Goal: Task Accomplishment & Management: Manage account settings

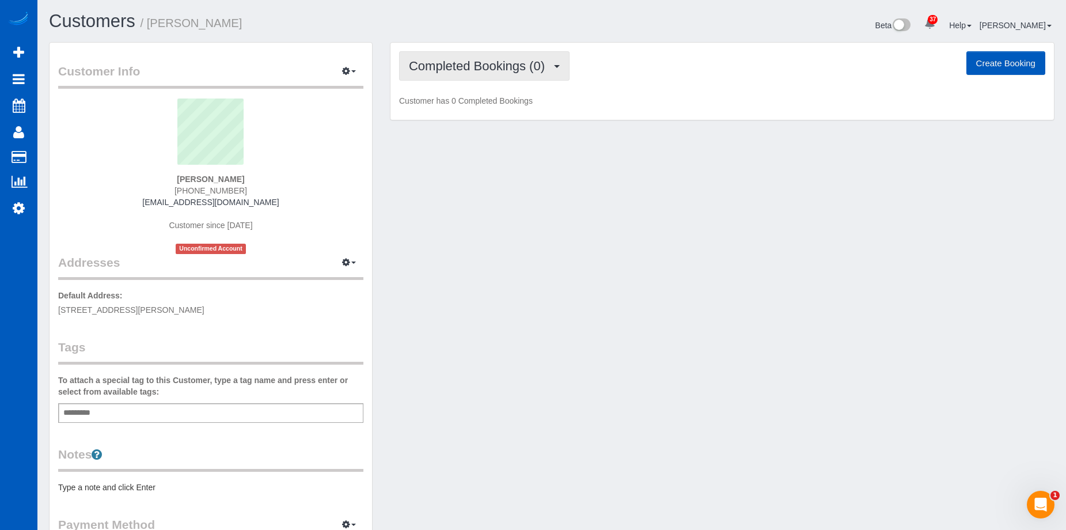
click at [488, 70] on span "Completed Bookings (0)" at bounding box center [480, 66] width 142 height 14
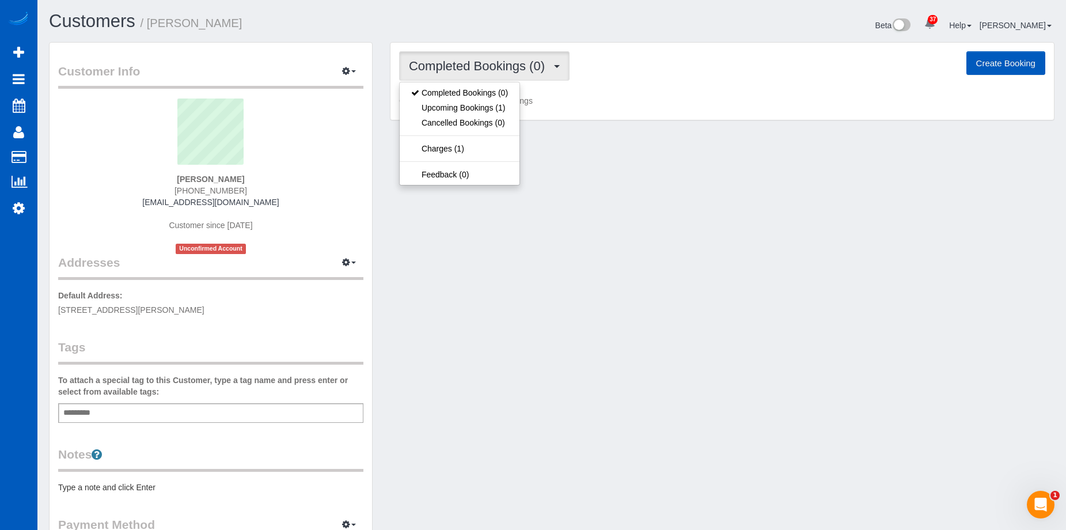
drag, startPoint x: 488, startPoint y: 70, endPoint x: 441, endPoint y: 51, distance: 51.1
click at [488, 70] on span "Completed Bookings (0)" at bounding box center [480, 66] width 142 height 14
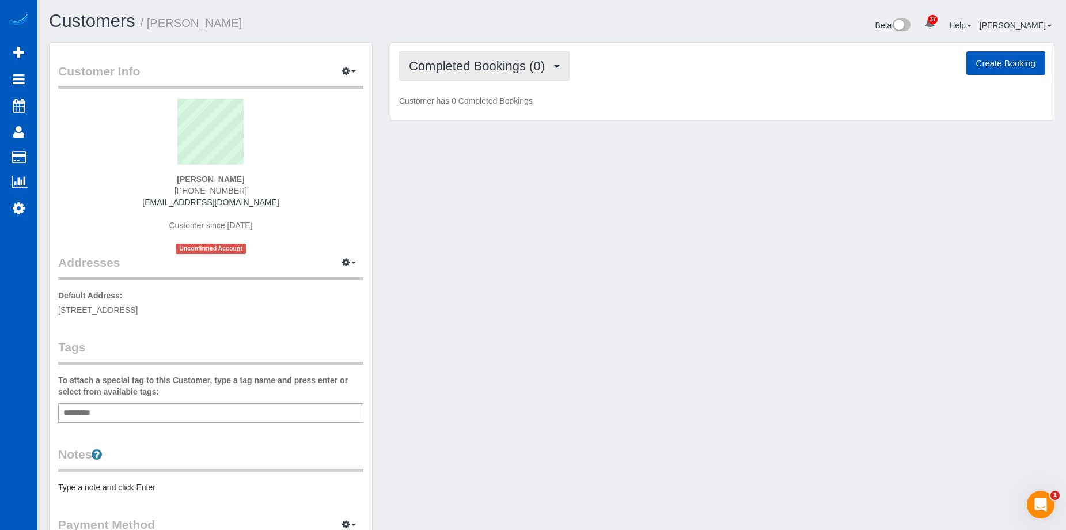
click at [471, 55] on button "Completed Bookings (0)" at bounding box center [484, 65] width 170 height 29
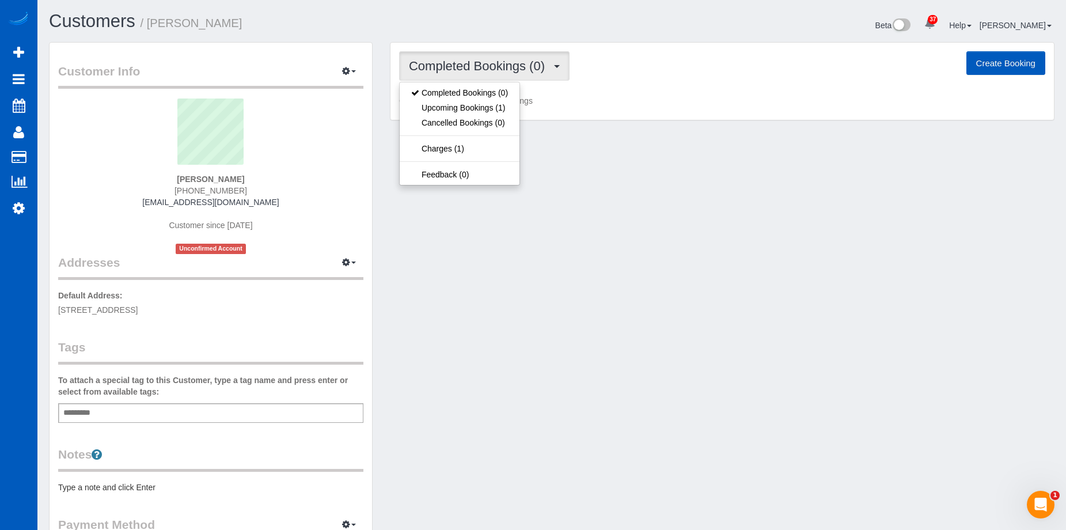
click at [471, 55] on button "Completed Bookings (0)" at bounding box center [484, 65] width 170 height 29
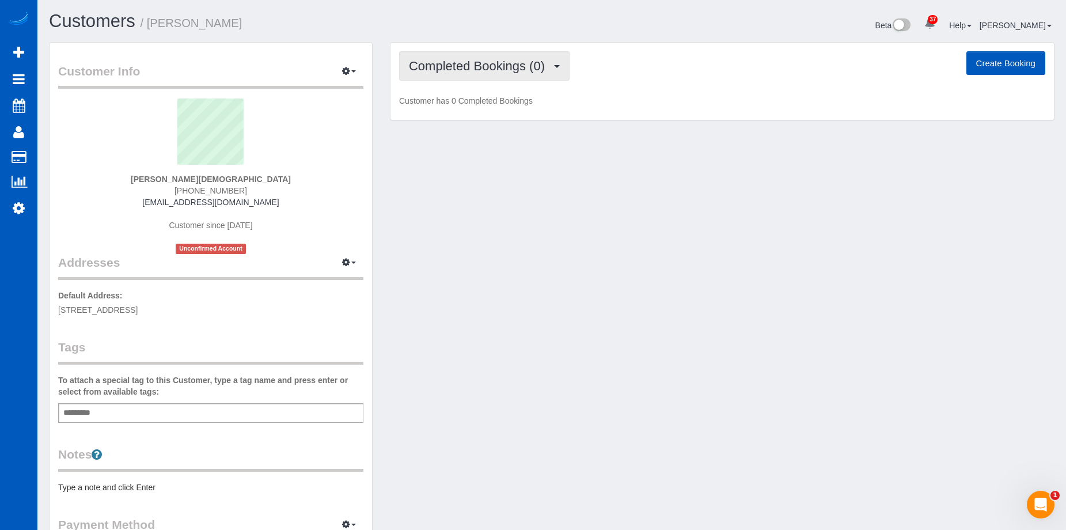
click at [472, 69] on span "Completed Bookings (0)" at bounding box center [480, 66] width 142 height 14
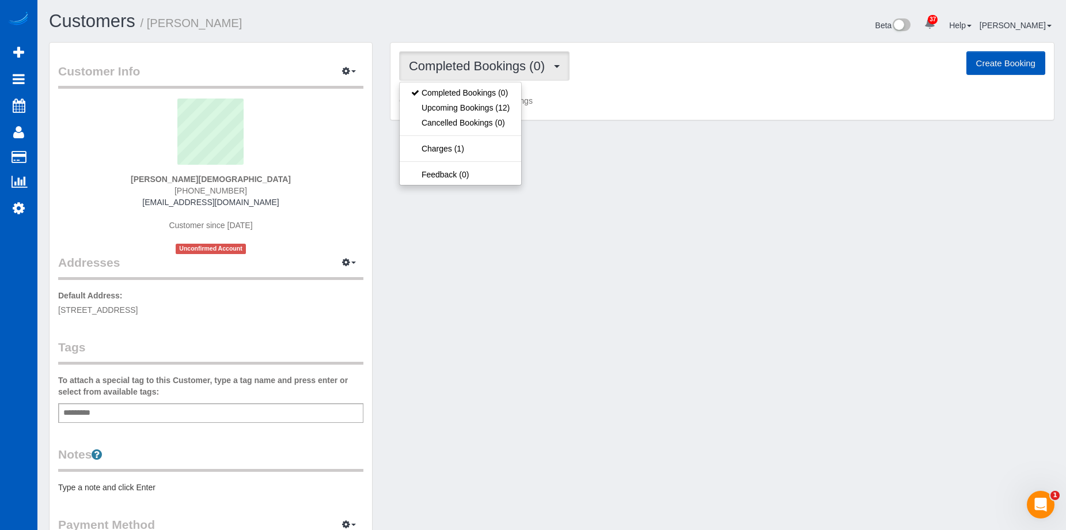
click at [472, 69] on span "Completed Bookings (0)" at bounding box center [480, 66] width 142 height 14
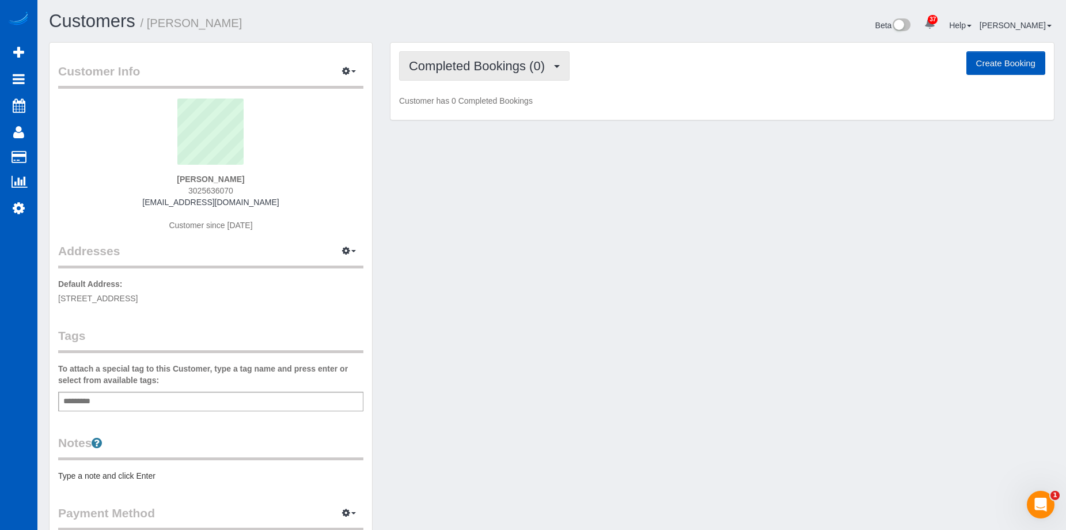
click at [470, 58] on button "Completed Bookings (0)" at bounding box center [484, 65] width 170 height 29
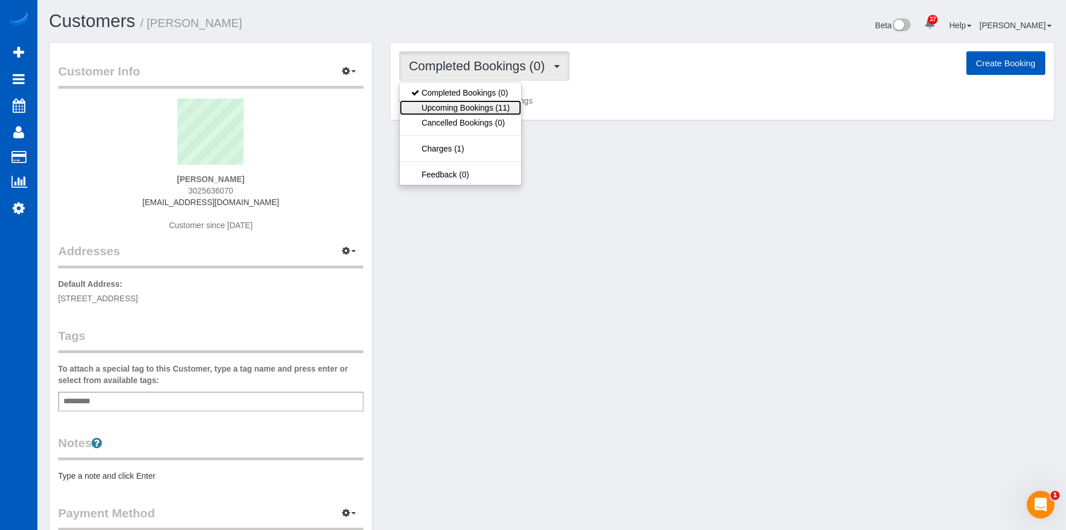
click at [461, 107] on link "Upcoming Bookings (11)" at bounding box center [460, 107] width 121 height 15
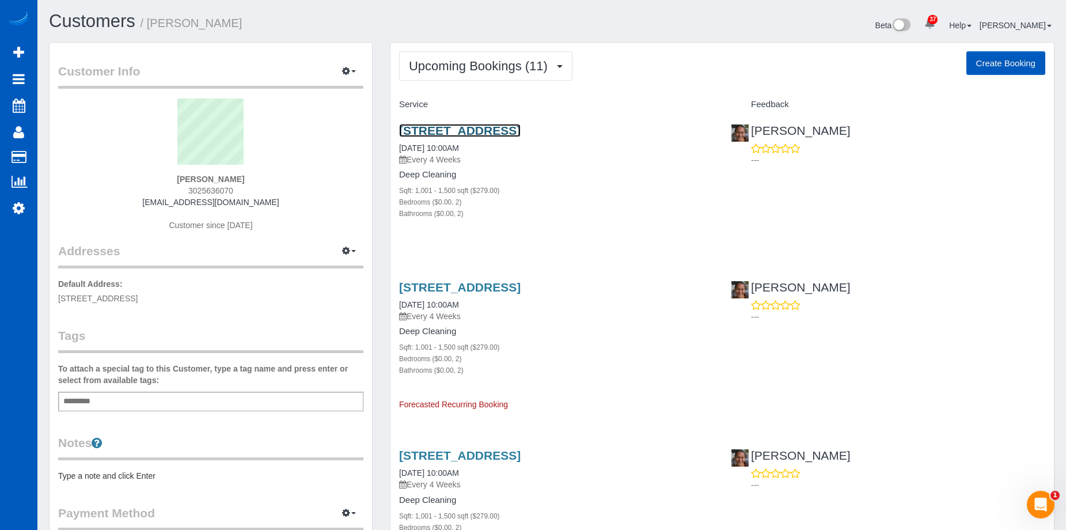
click at [517, 127] on link "8590 Gold Peak Drive, Unit C, Highlands Ranch, CO 80130" at bounding box center [459, 130] width 121 height 13
click at [419, 126] on link "8590 Gold Peak Drive, Unit C, Highlands Ranch, CO 80130" at bounding box center [459, 130] width 121 height 13
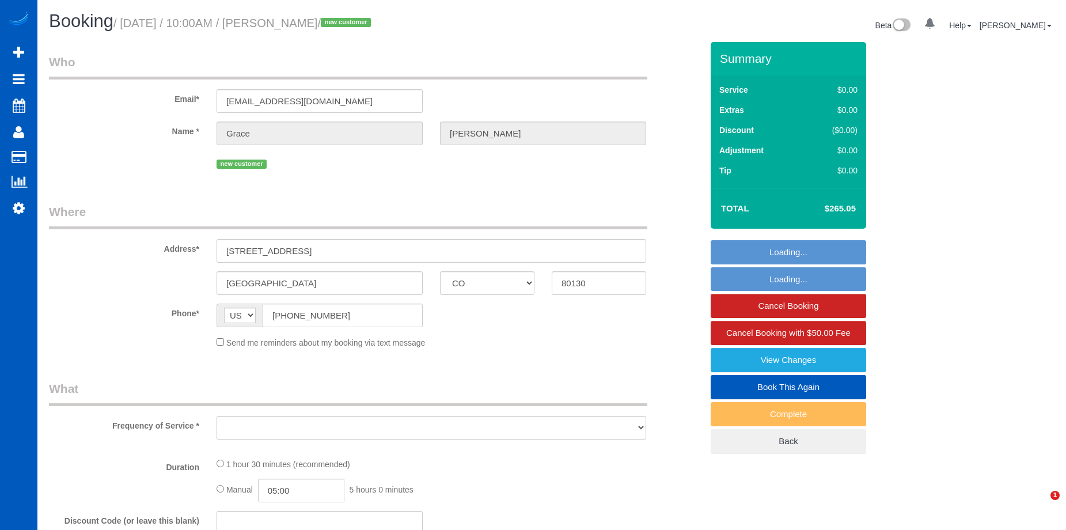
select select "CO"
select select "object:818"
select select "string:fspay-550af9dd-8189-4876-a9e2-8a903c9512e6"
select select "spot1"
select select "number:8"
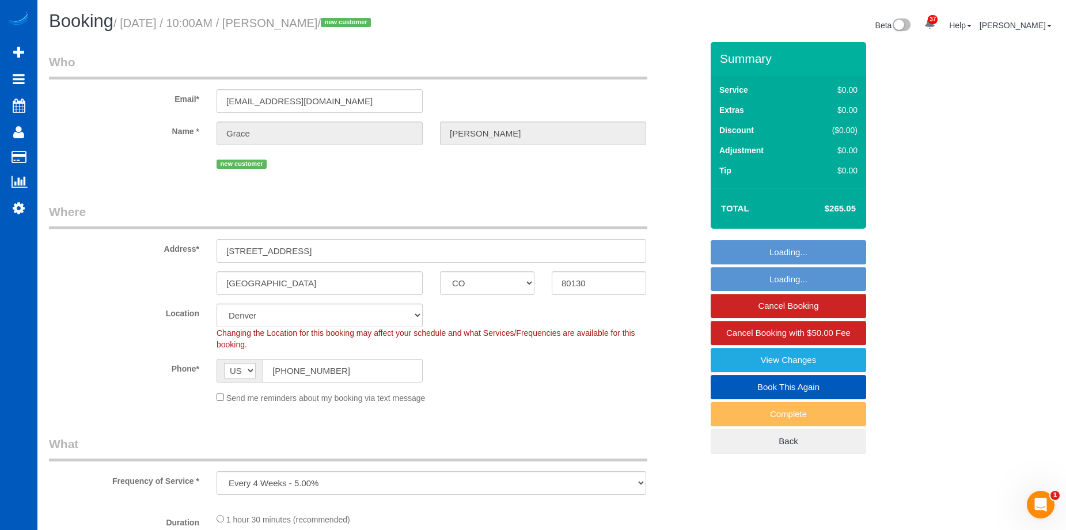
select select "object:958"
select select "199"
select select "1001"
select select "2"
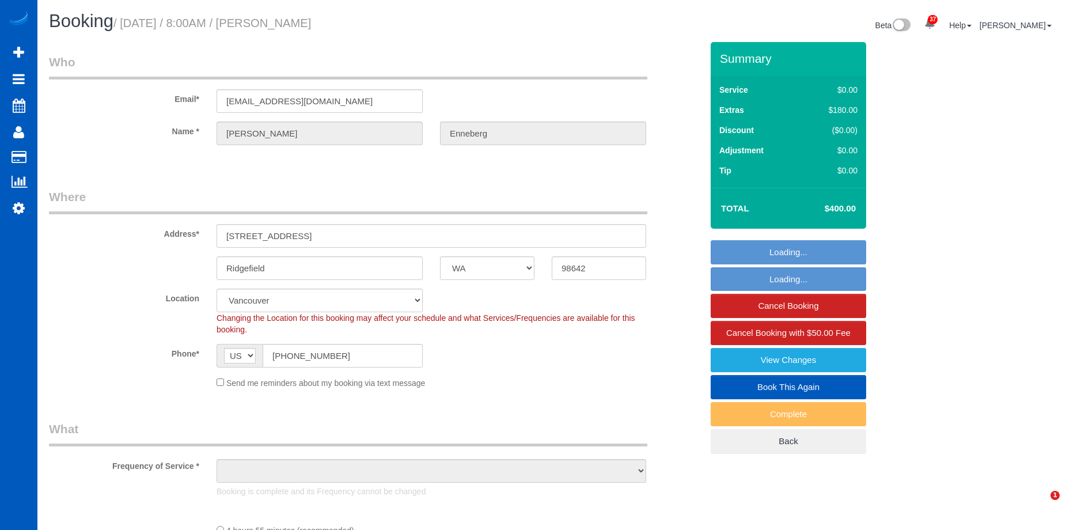
select select "WA"
select select "object:985"
select select "spot1"
select select "199"
select select "2001"
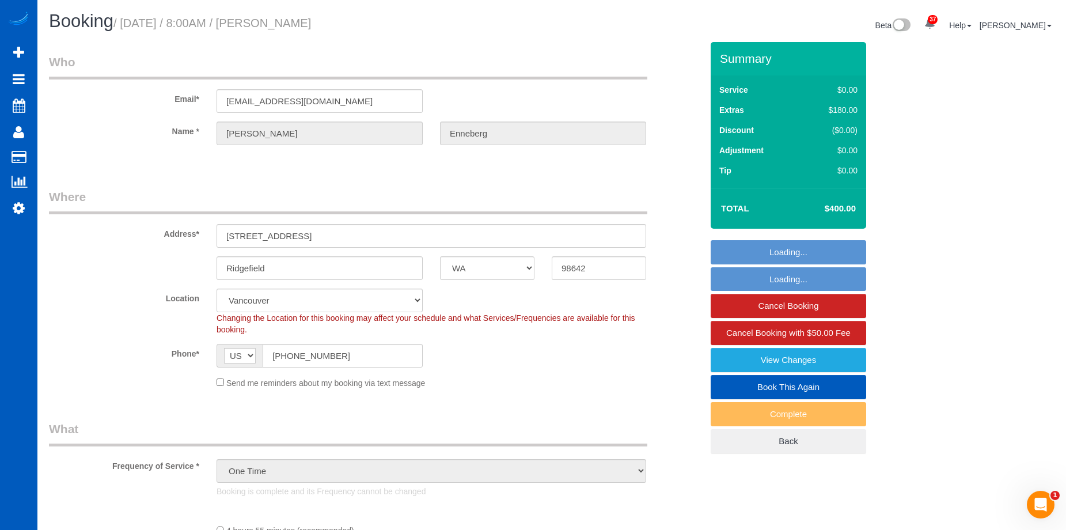
select select "4"
select select "3"
select select "object:1213"
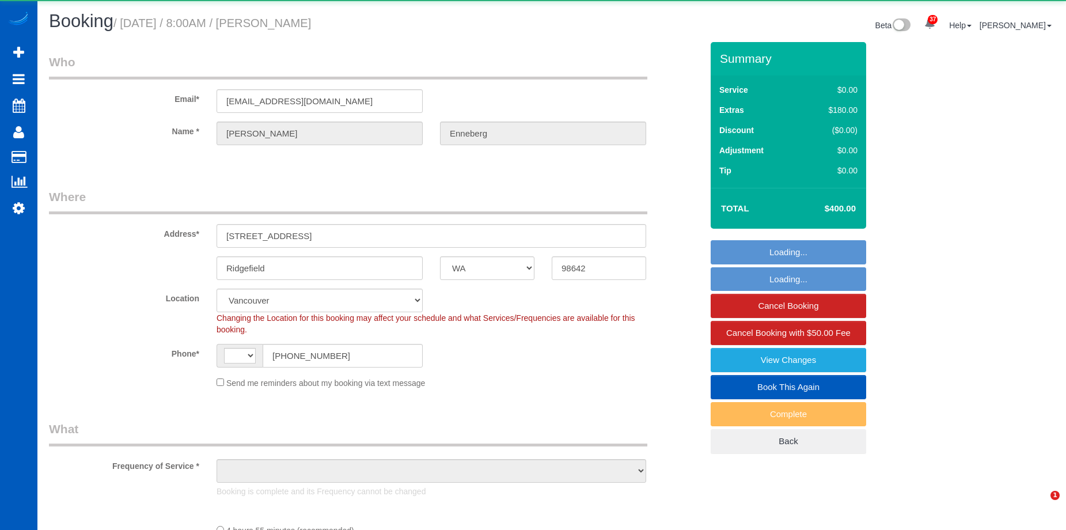
select select "WA"
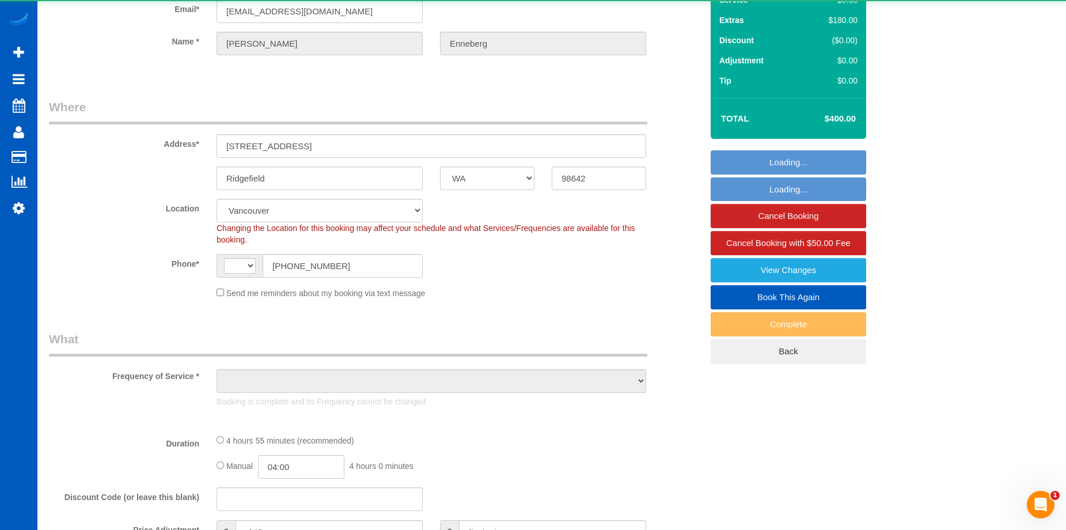
select select "spot1"
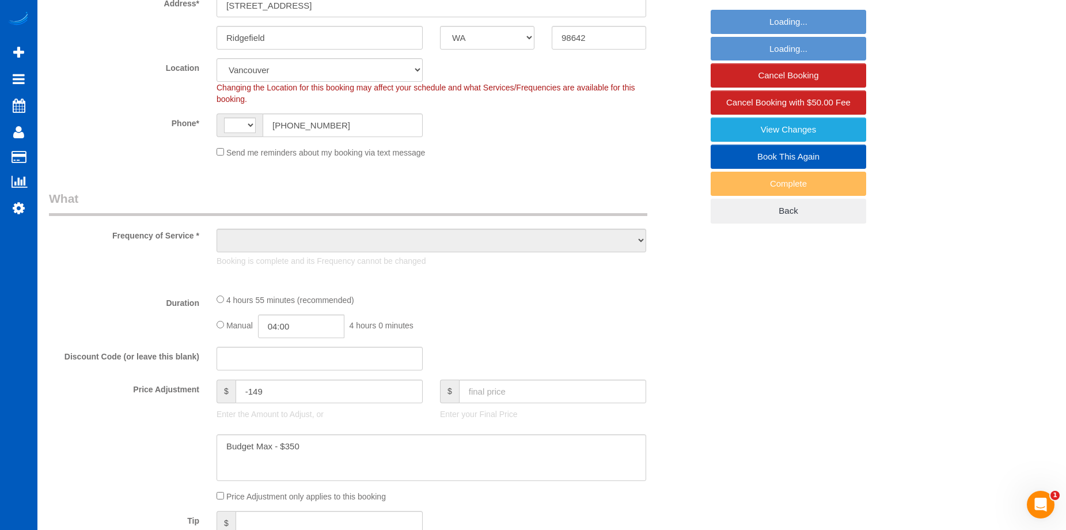
select select "object:639"
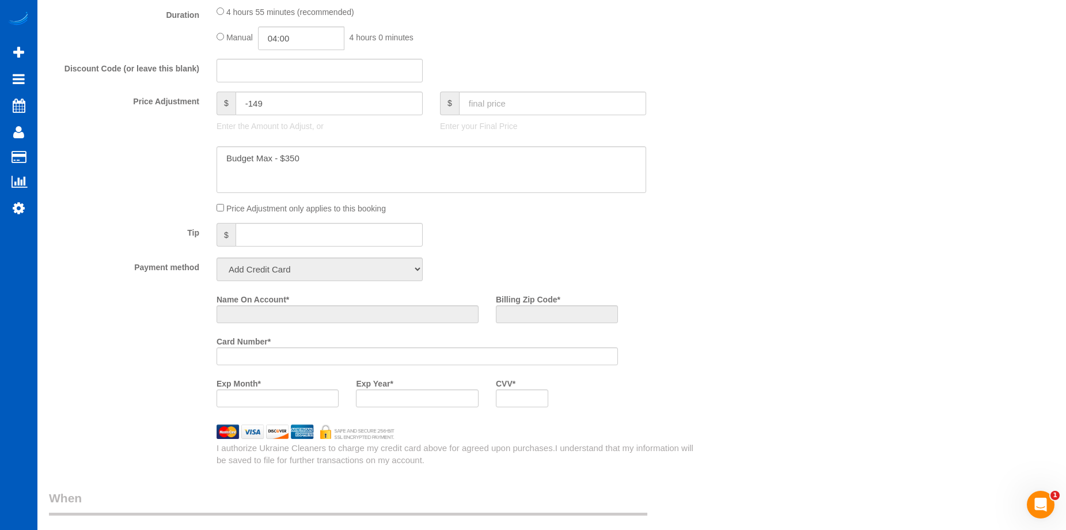
select select "string:US"
select select "199"
select select "2001"
select select "4"
select select "3"
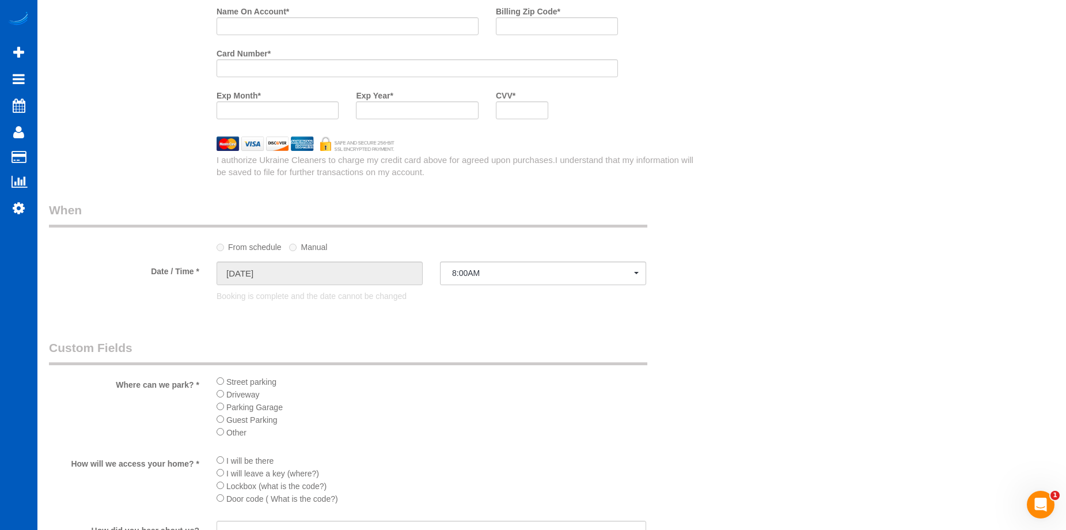
select select "string:fspay-857d1d35-2df6-4d4f-bcff-7044339a7cfc"
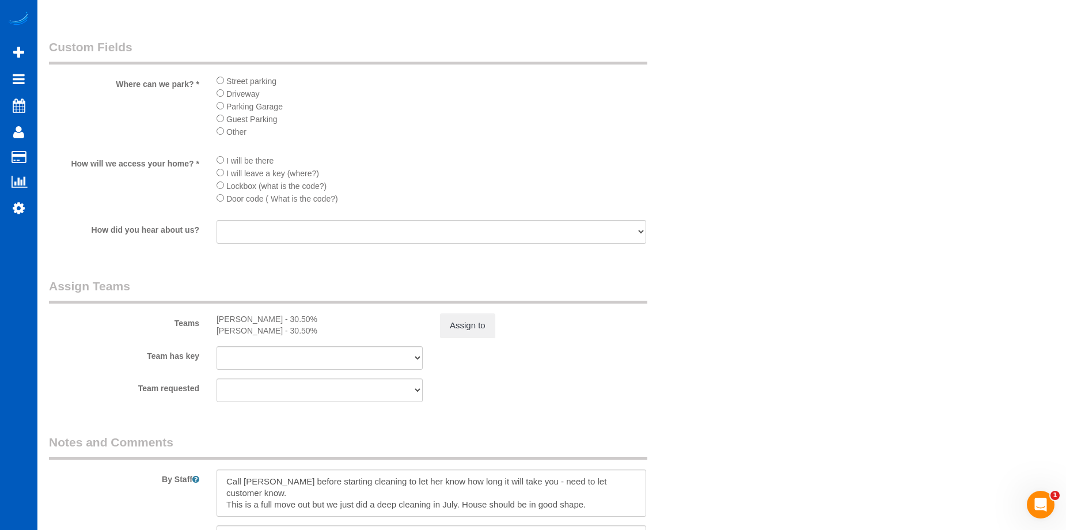
select select "object:1132"
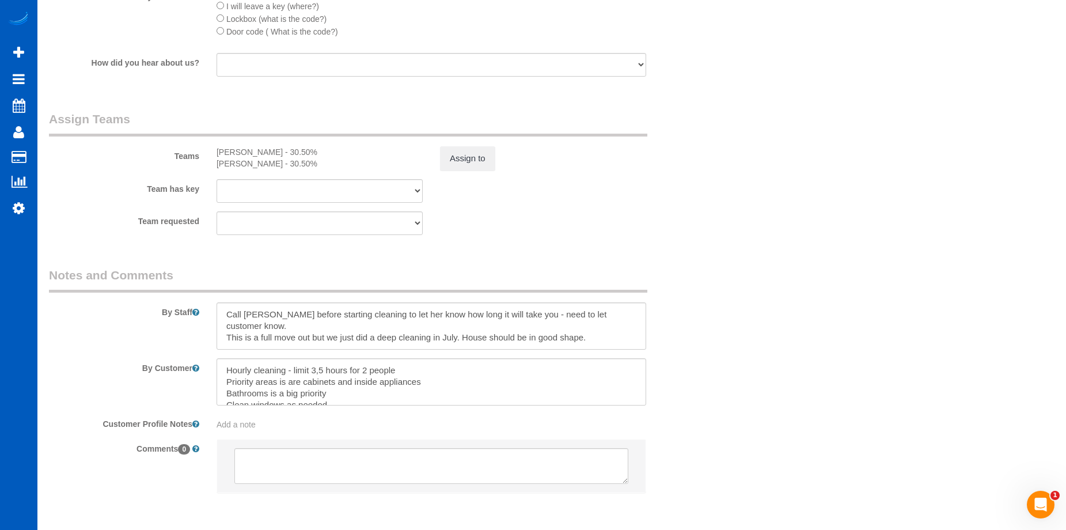
scroll to position [1508, 0]
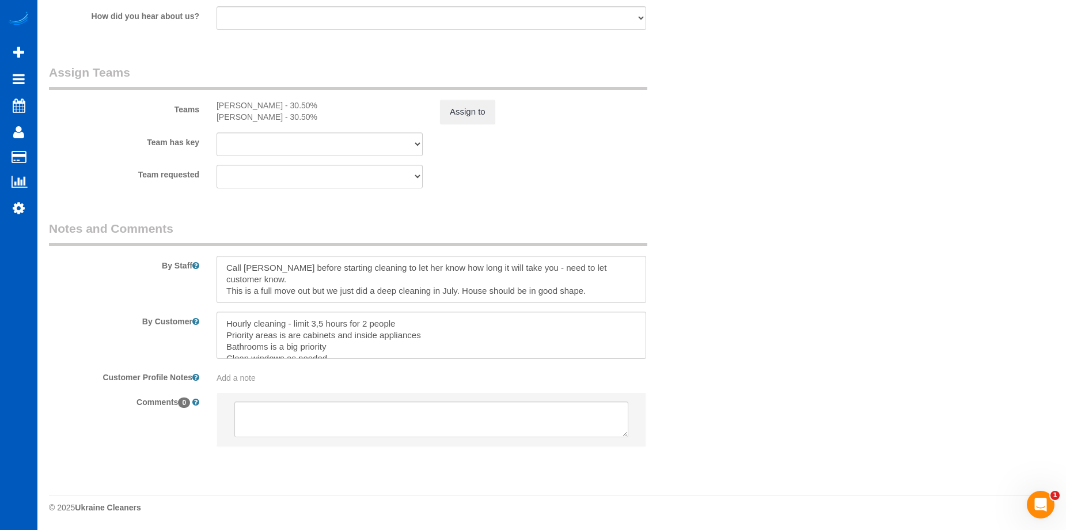
select select "2001"
select select "4"
select select "3"
click at [326, 424] on textarea at bounding box center [431, 419] width 394 height 36
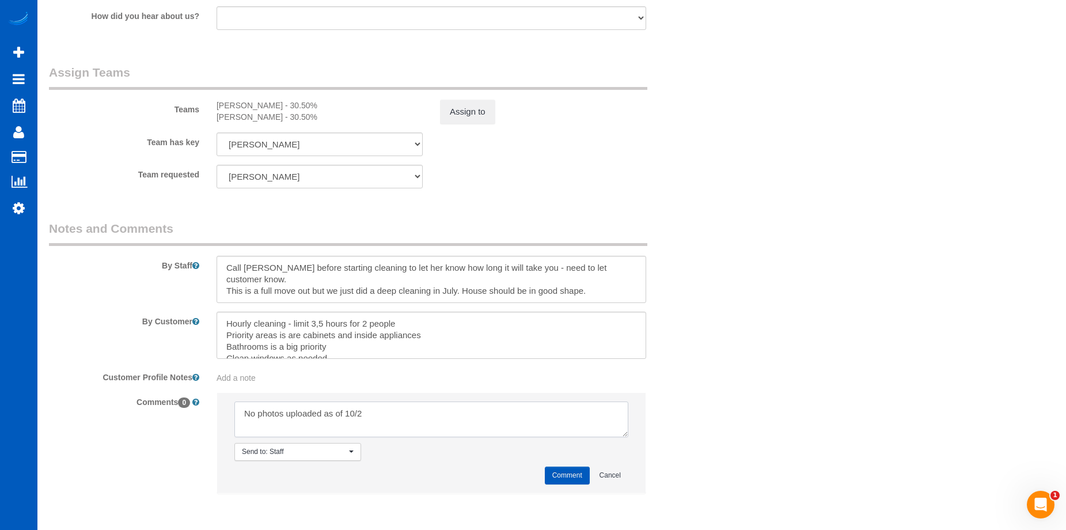
type textarea "No photos uploaded as of 10/2"
click at [561, 474] on button "Comment" at bounding box center [567, 475] width 45 height 18
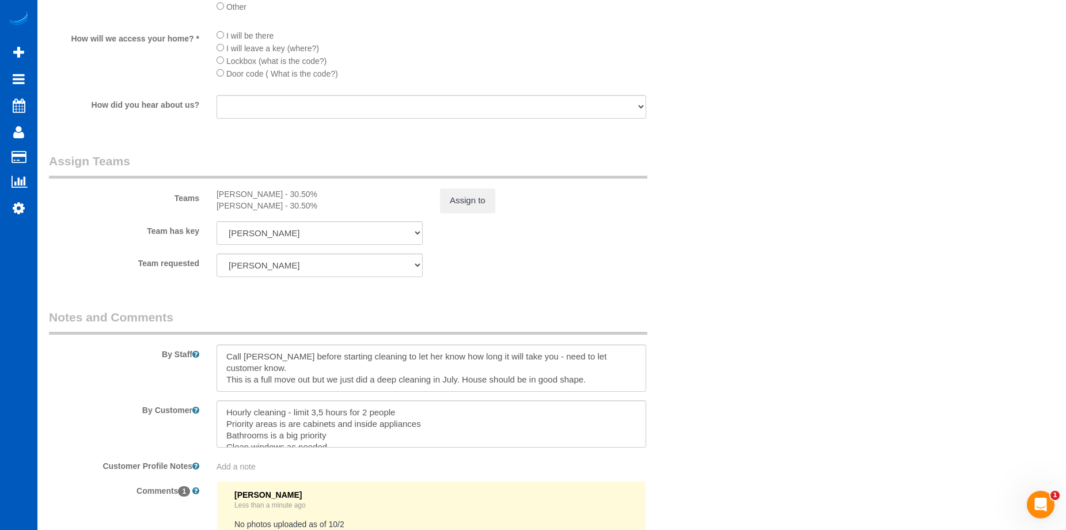
scroll to position [1278, 0]
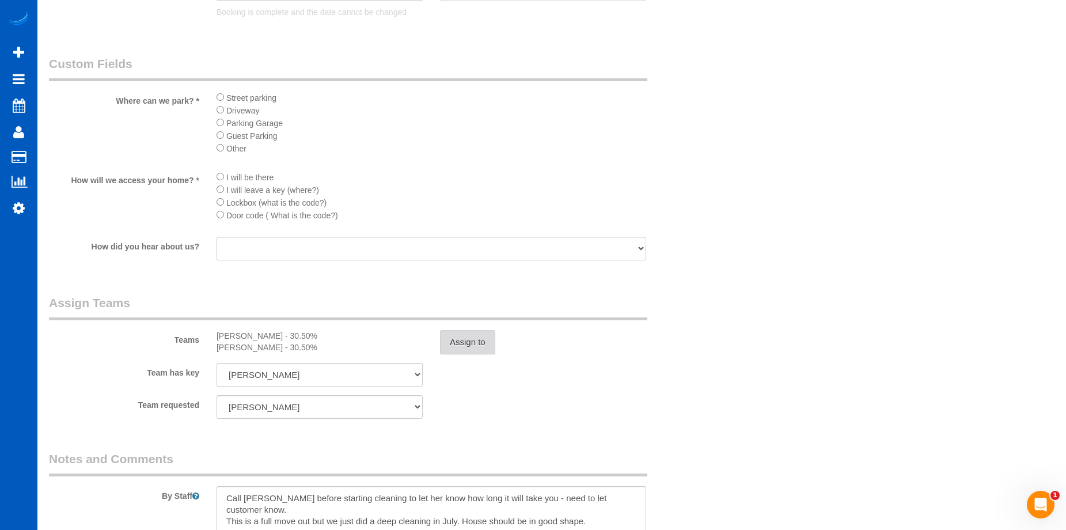
click at [473, 342] on button "Assign to" at bounding box center [467, 342] width 55 height 24
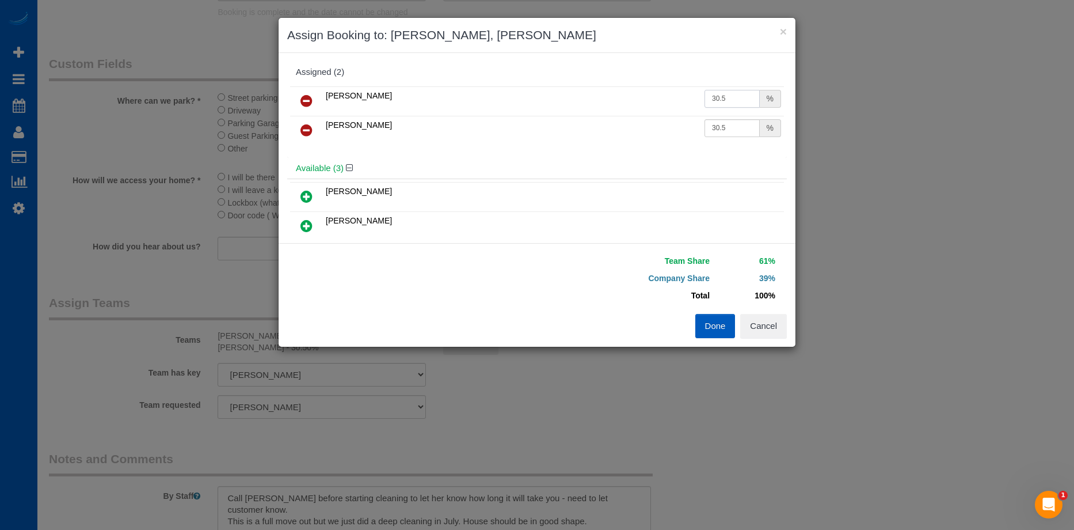
click at [731, 102] on input "30.5" at bounding box center [732, 99] width 55 height 18
drag, startPoint x: 727, startPoint y: 98, endPoint x: 698, endPoint y: 95, distance: 28.9
click at [705, 95] on input "30.5" at bounding box center [732, 99] width 55 height 18
type input "26.75"
click at [725, 126] on input "30.5" at bounding box center [732, 128] width 55 height 18
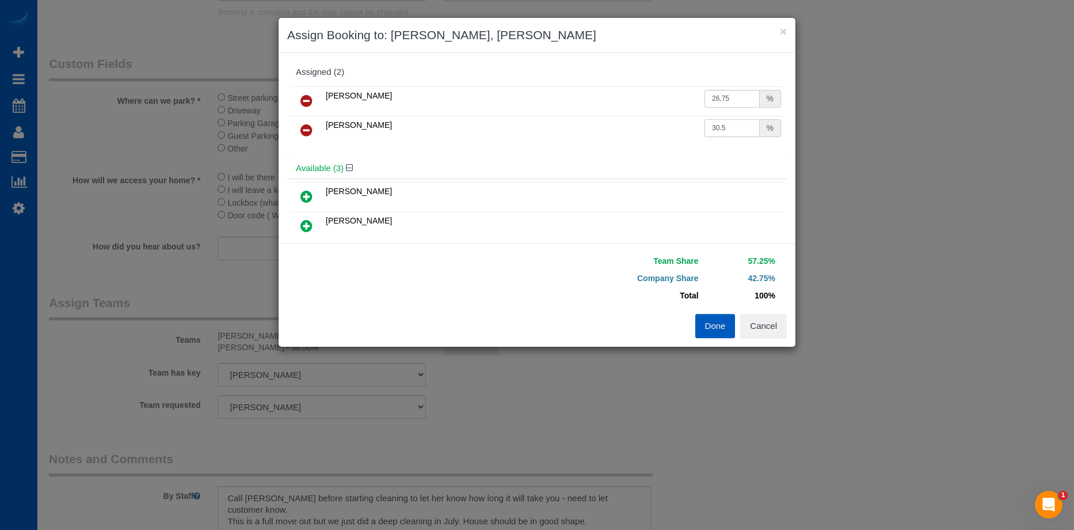
drag, startPoint x: 730, startPoint y: 126, endPoint x: 681, endPoint y: 128, distance: 49.0
click at [681, 128] on tr "Yekaterina Klochan 30.5 %" at bounding box center [537, 130] width 494 height 29
type input "26.75"
click at [711, 329] on button "Done" at bounding box center [715, 326] width 40 height 24
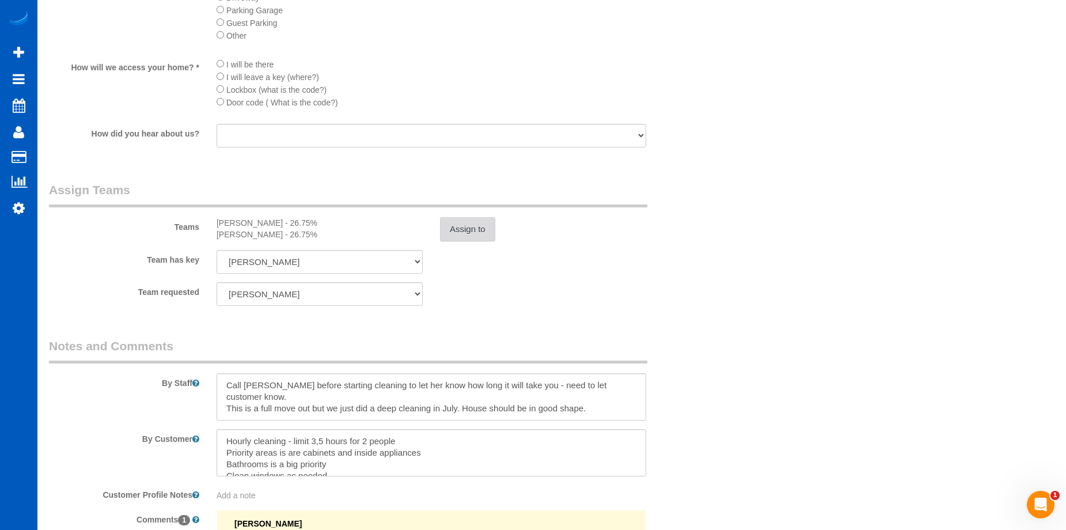
scroll to position [1497, 0]
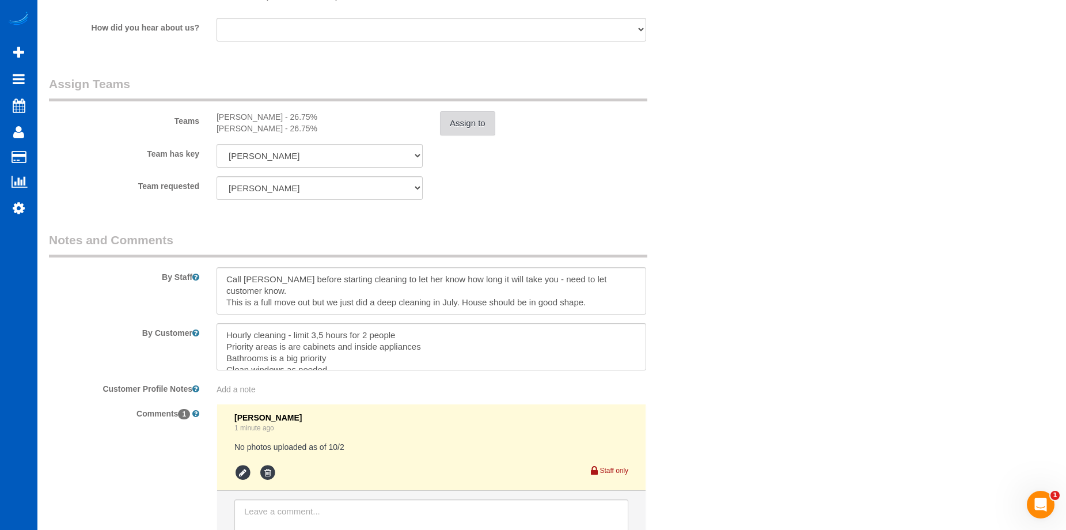
click at [493, 127] on button "Assign to" at bounding box center [467, 123] width 55 height 24
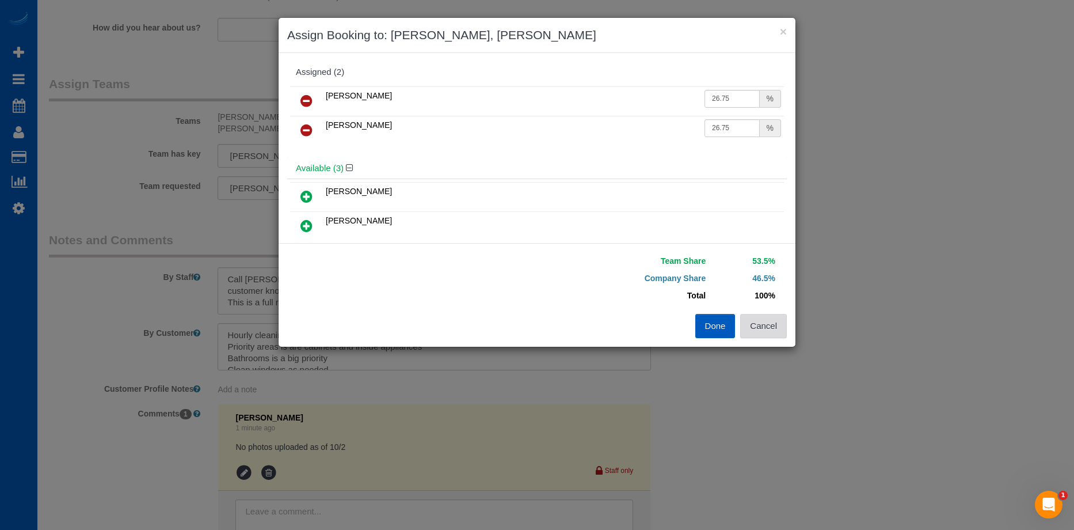
click at [777, 326] on button "Cancel" at bounding box center [763, 326] width 47 height 24
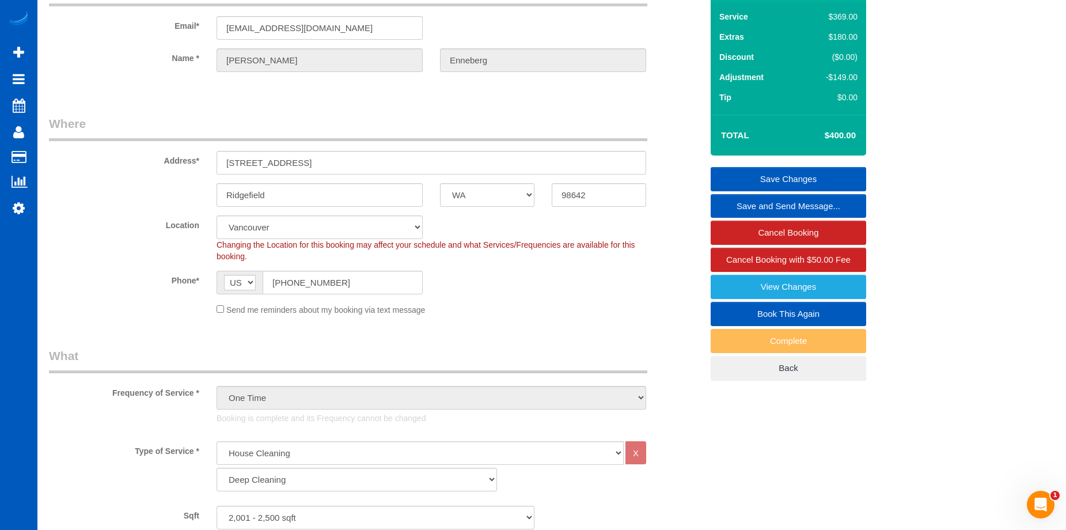
scroll to position [0, 0]
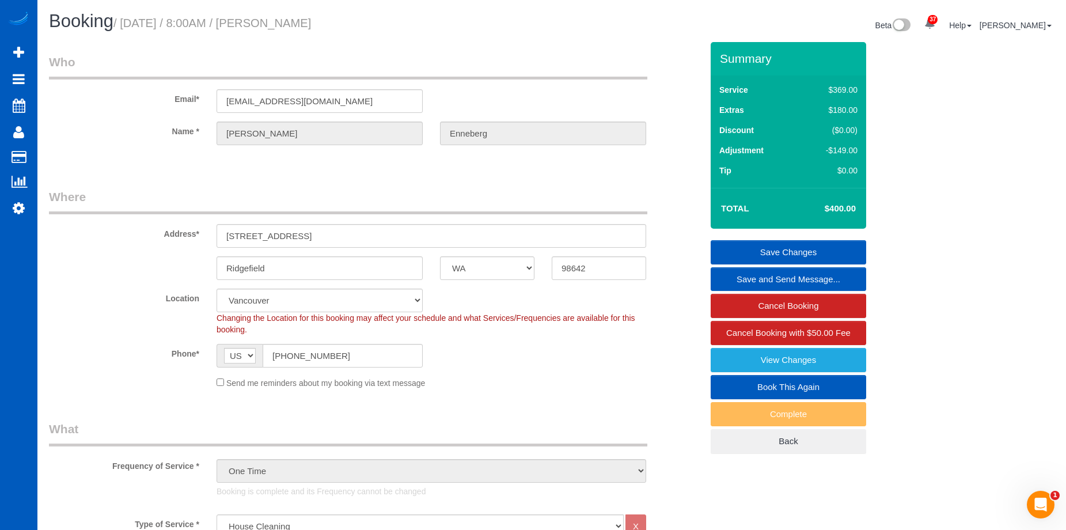
click at [755, 246] on link "Save Changes" at bounding box center [787, 252] width 155 height 24
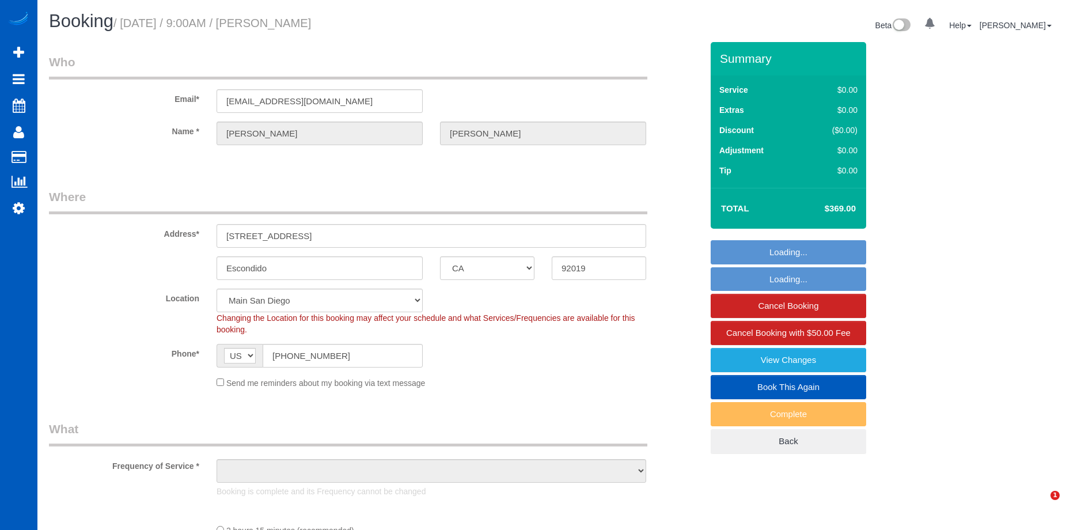
select select "CA"
select select "199"
select select "object:1145"
select select "2001"
select select "3"
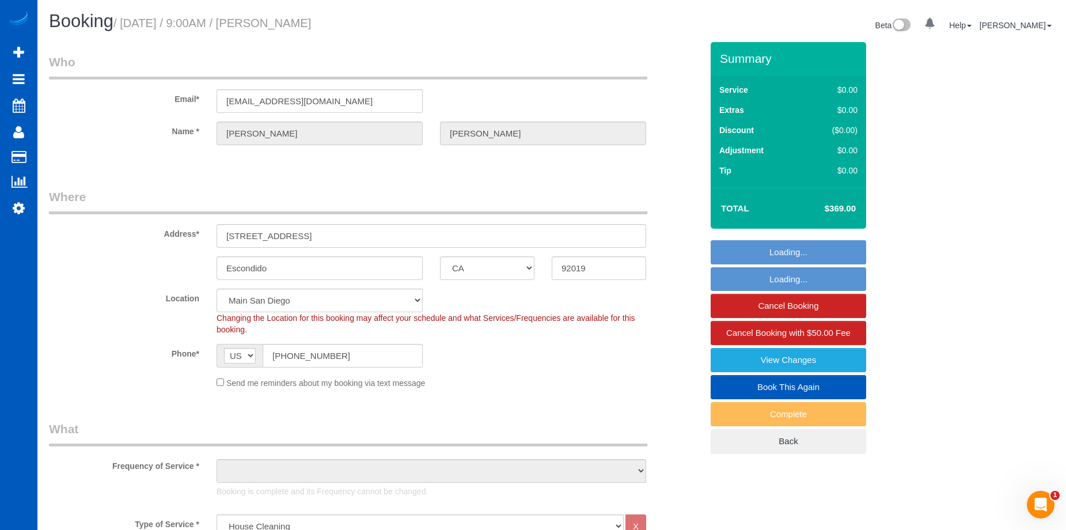
select select "3"
select select "object:1187"
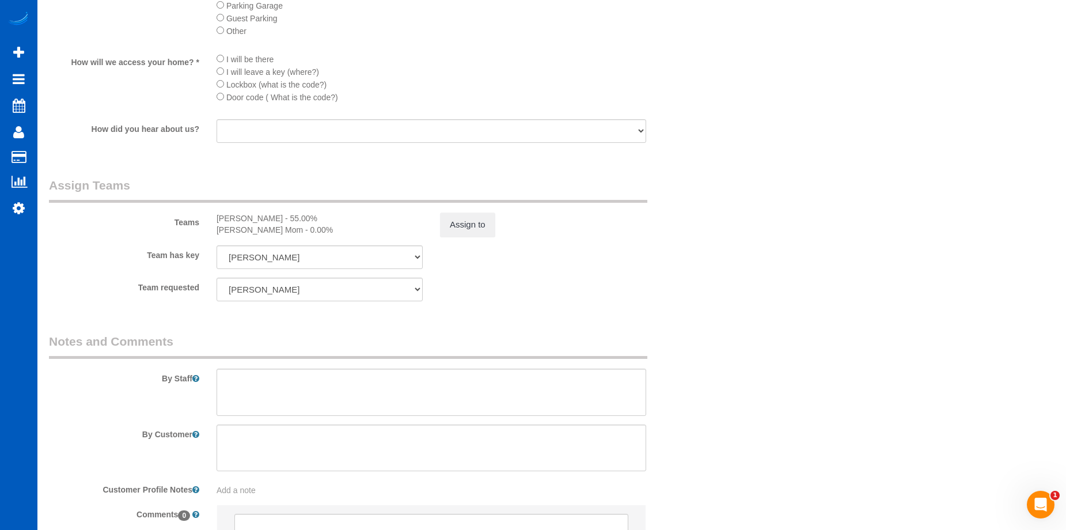
scroll to position [1324, 0]
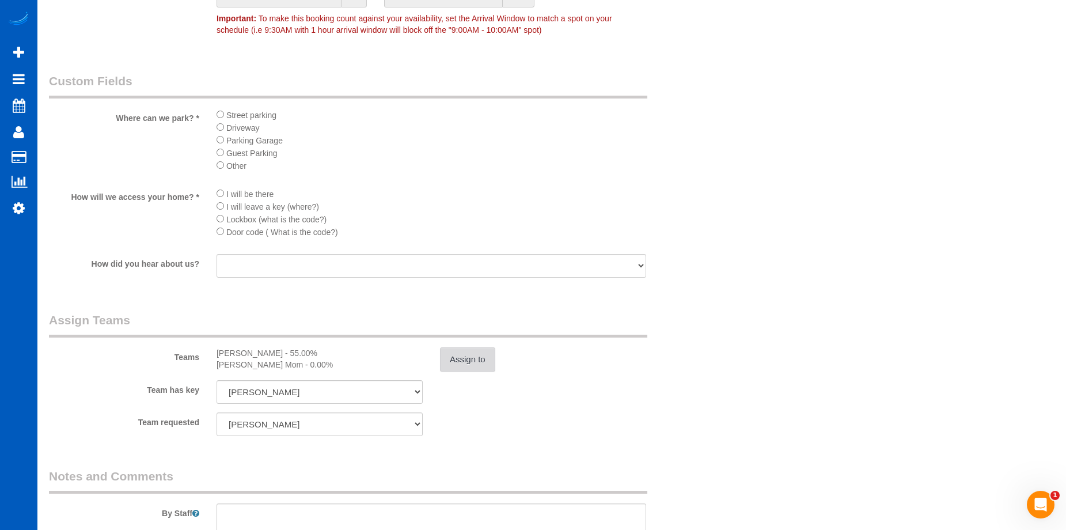
click at [485, 359] on button "Assign to" at bounding box center [467, 359] width 55 height 24
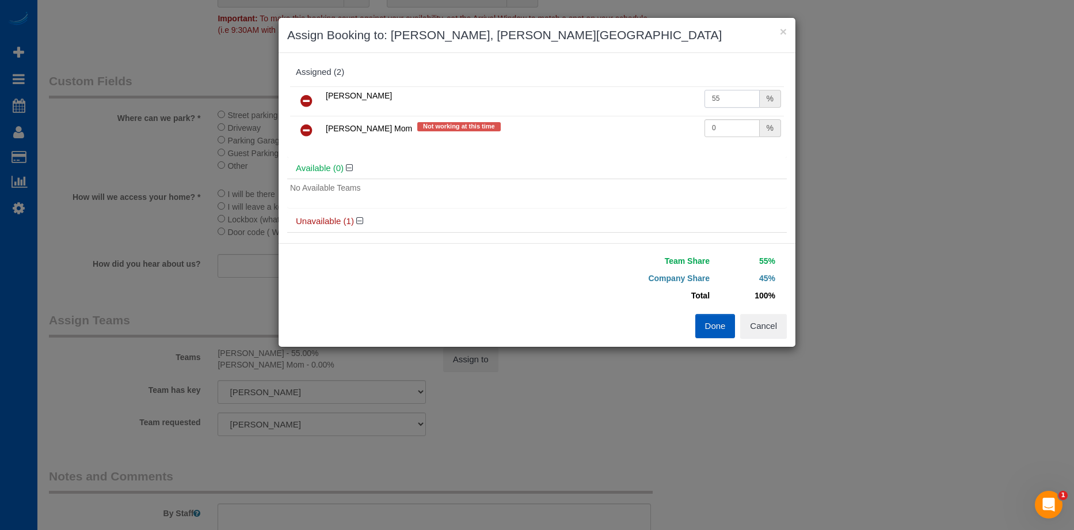
click at [744, 100] on input "55" at bounding box center [732, 99] width 55 height 18
drag, startPoint x: 727, startPoint y: 101, endPoint x: 615, endPoint y: 90, distance: 112.3
click at [615, 90] on tr "[PERSON_NAME] 55 %" at bounding box center [537, 100] width 494 height 29
type input "50.93"
click at [701, 324] on button "Done" at bounding box center [715, 326] width 40 height 24
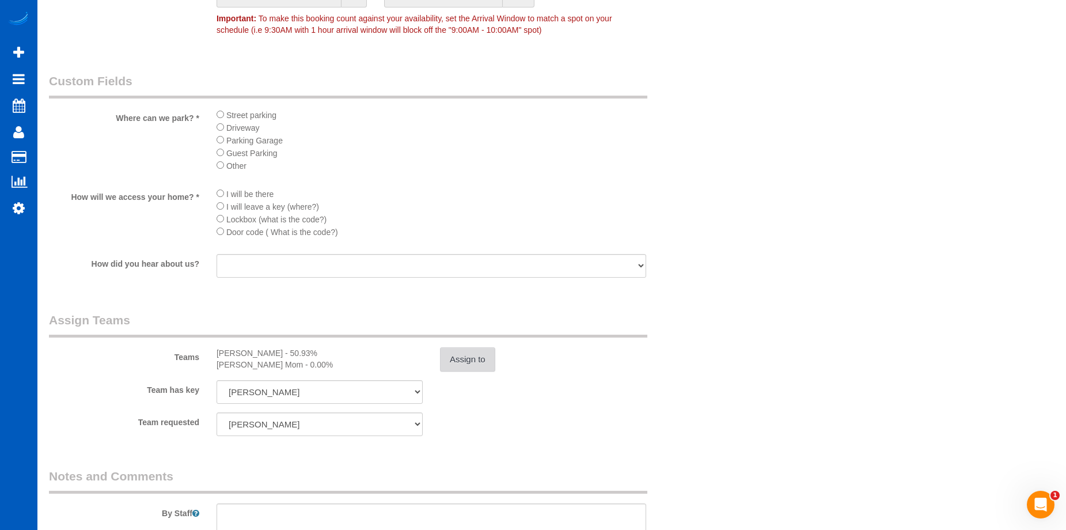
scroll to position [1554, 0]
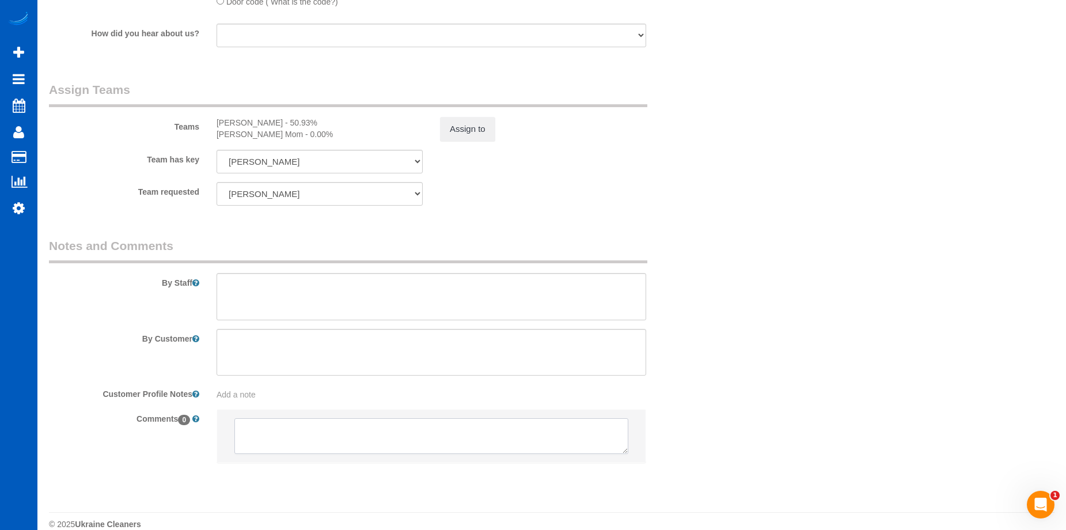
click at [417, 438] on textarea at bounding box center [431, 436] width 394 height 36
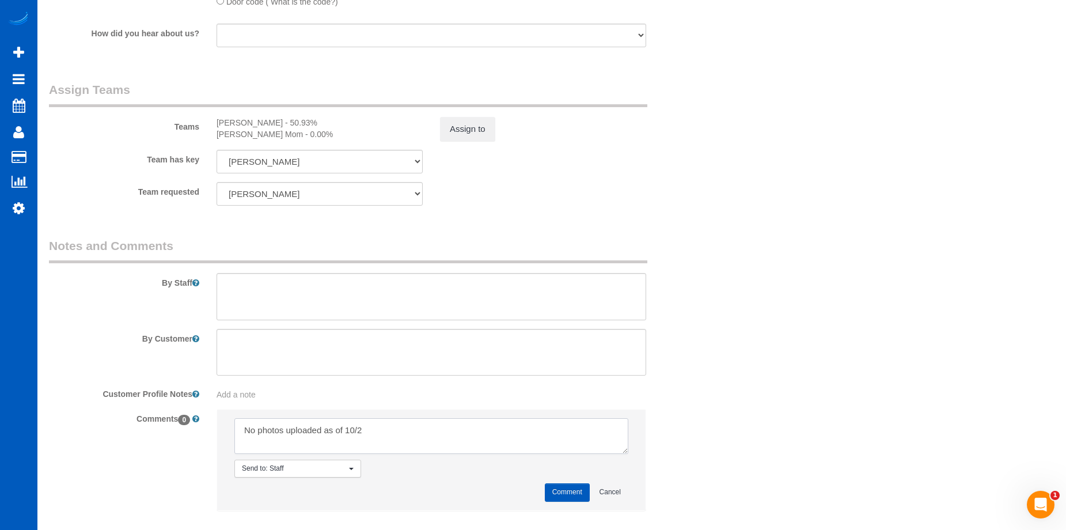
type textarea "No photos uploaded as of 10/2"
click at [557, 489] on button "Comment" at bounding box center [567, 492] width 45 height 18
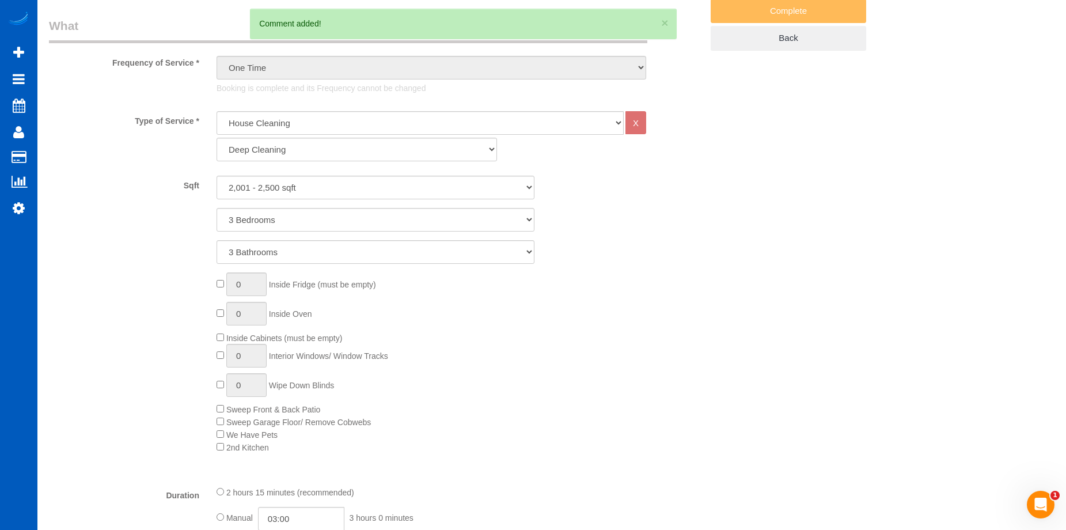
scroll to position [115, 0]
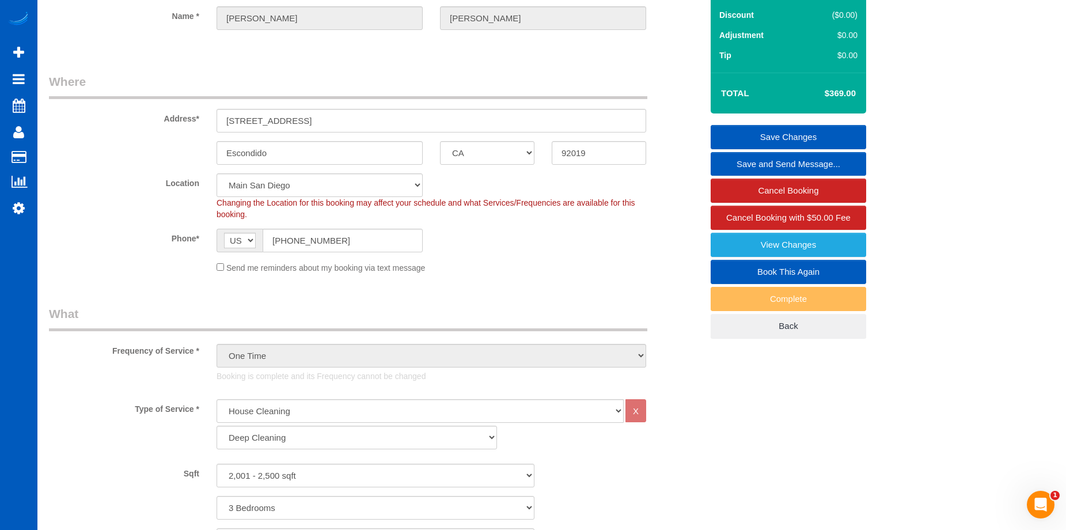
click at [733, 131] on link "Save Changes" at bounding box center [787, 137] width 155 height 24
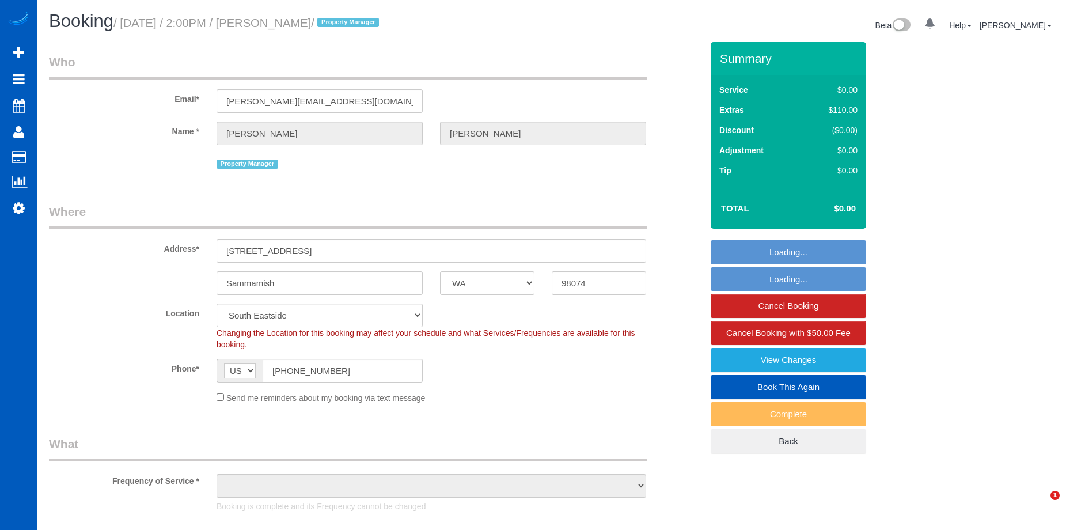
select select "WA"
select select "199"
select select "2001"
select select "3"
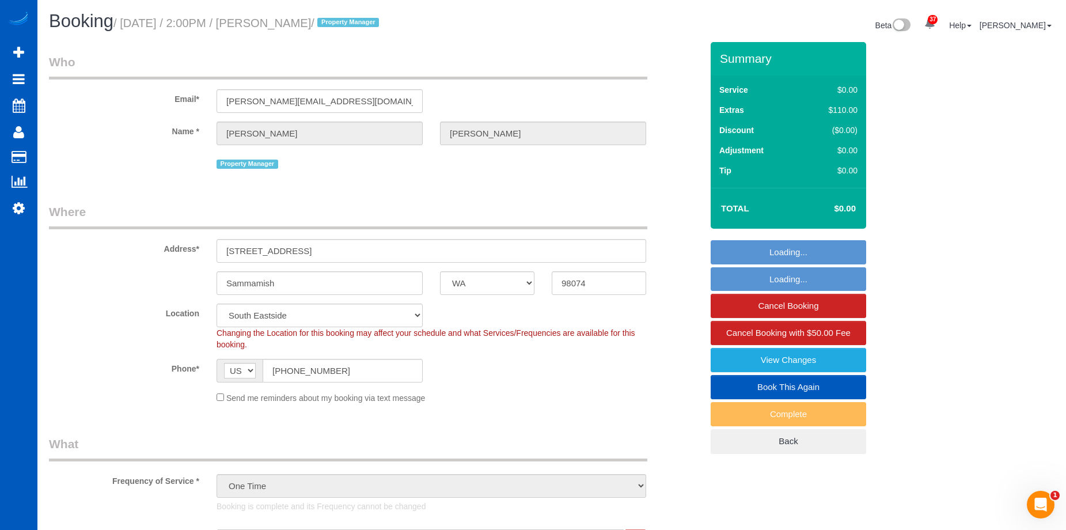
select select "object:1048"
select select "spot1"
select select "object:1131"
select select "2001"
select select "3"
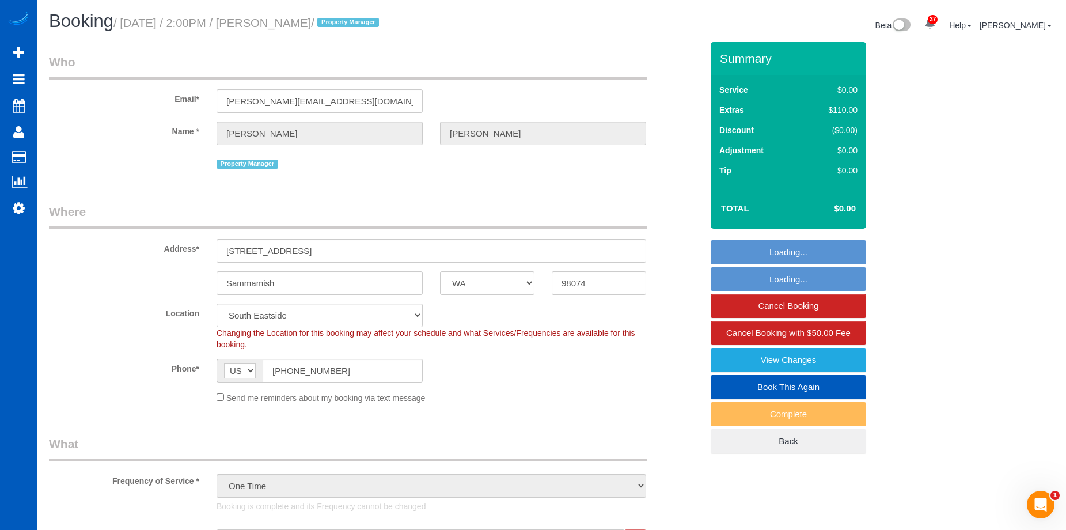
select select "3"
select select "WA"
select select "object:1180"
select select "199"
select select "2001"
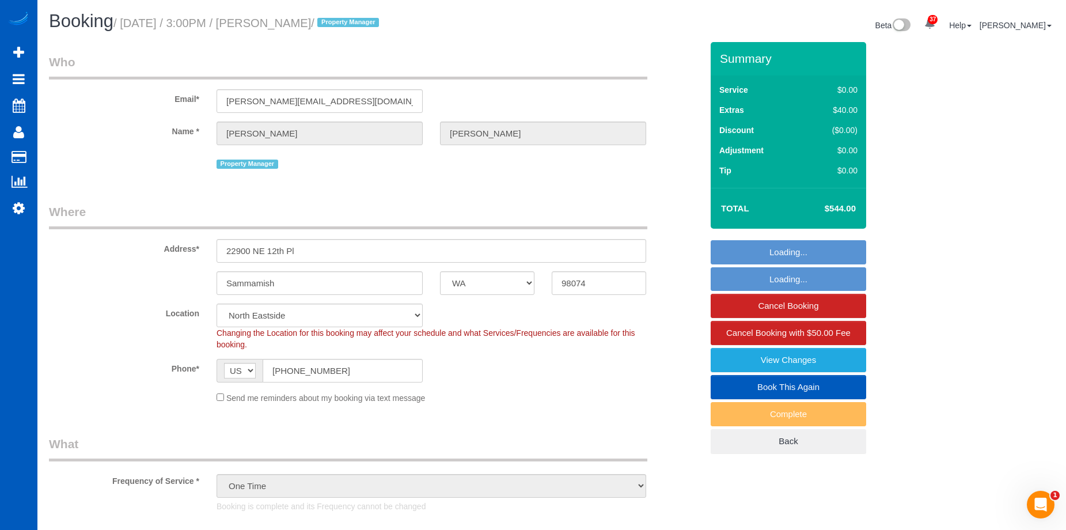
select select "3"
select select "2001"
select select "3"
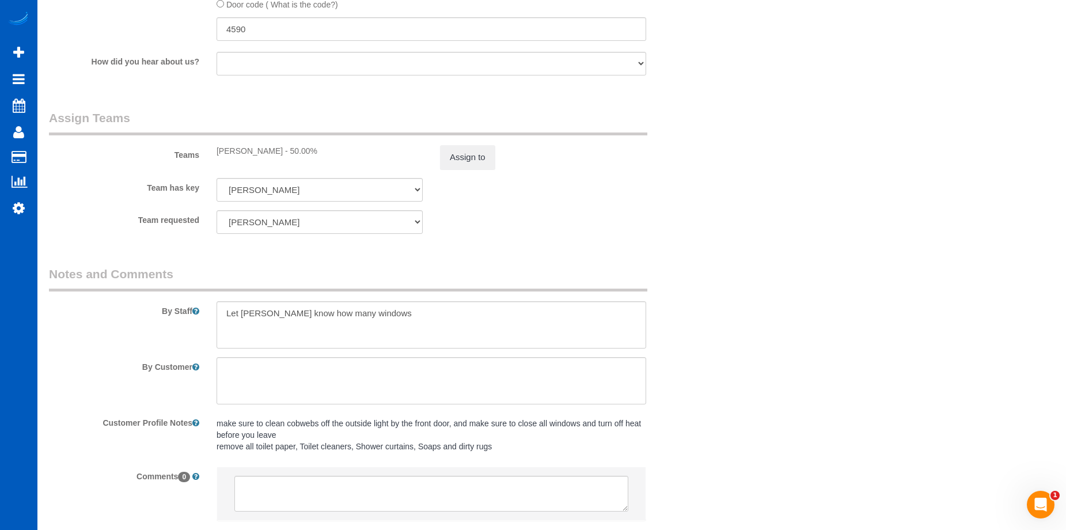
scroll to position [1554, 0]
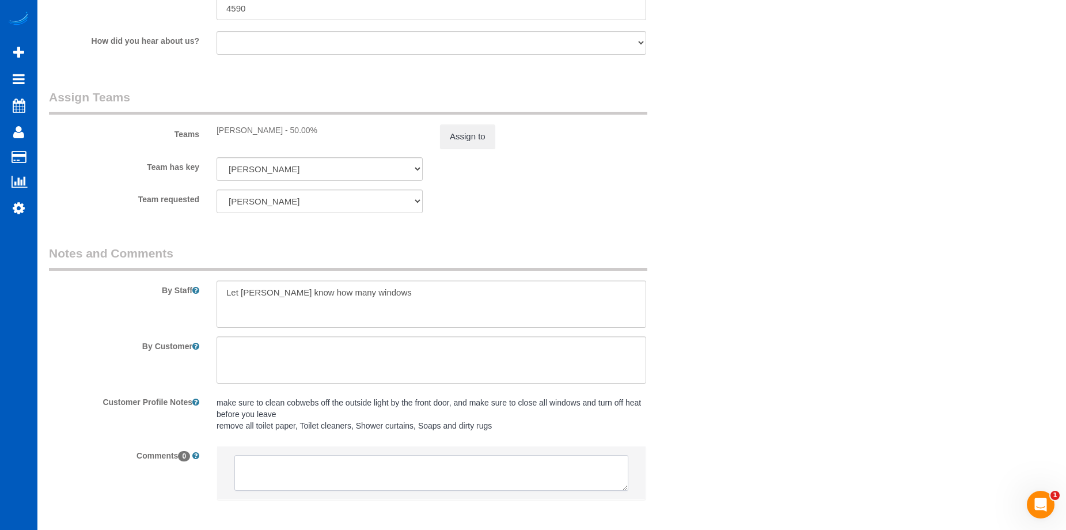
click at [328, 465] on textarea at bounding box center [431, 473] width 394 height 36
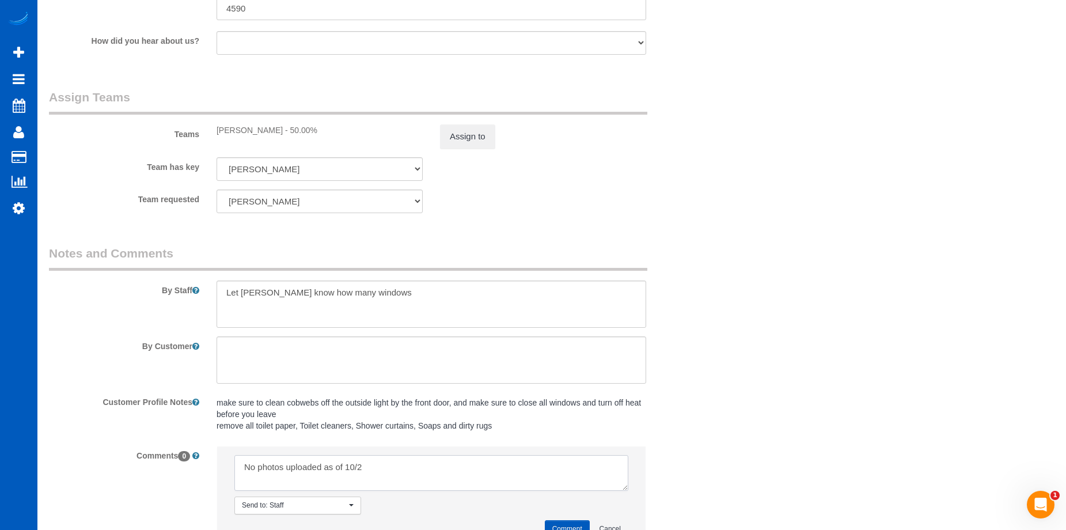
scroll to position [1612, 0]
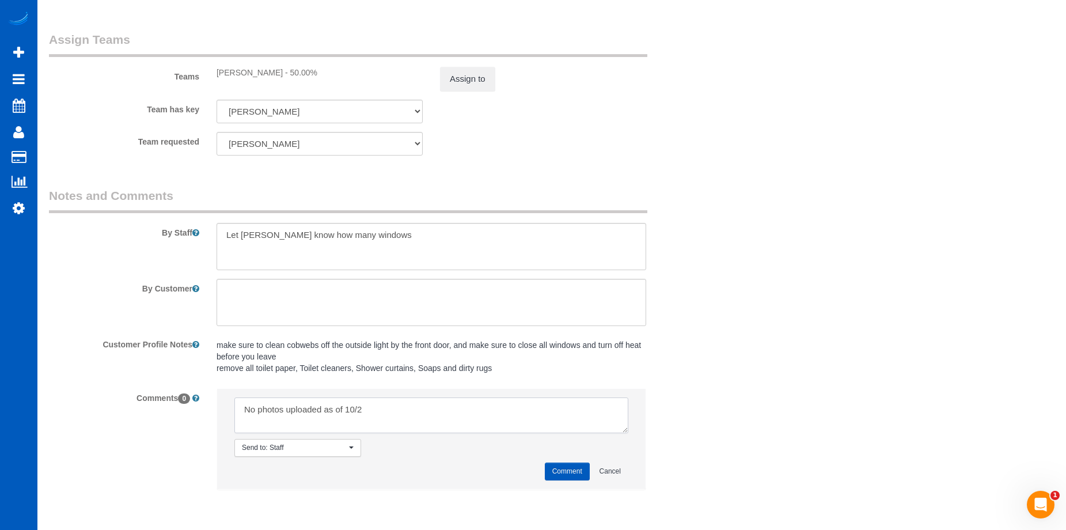
type textarea "No photos uploaded as of 10/2"
click at [565, 471] on button "Comment" at bounding box center [567, 471] width 45 height 18
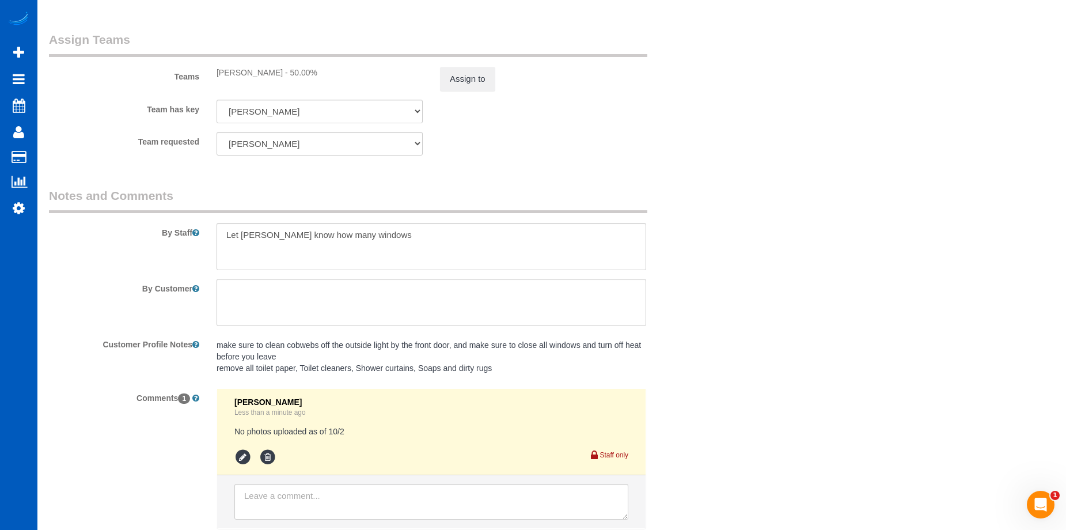
scroll to position [1554, 0]
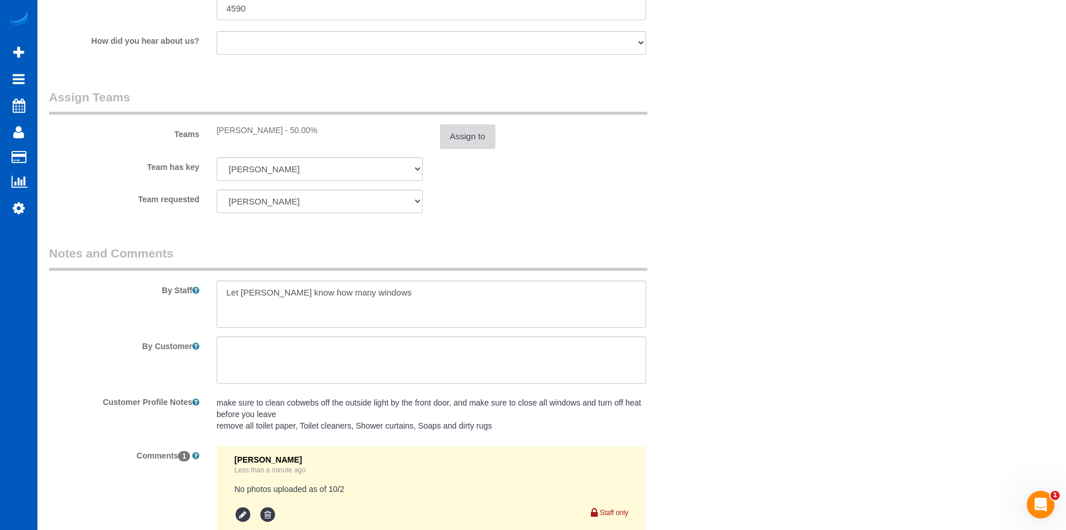
click at [480, 132] on button "Assign to" at bounding box center [467, 136] width 55 height 24
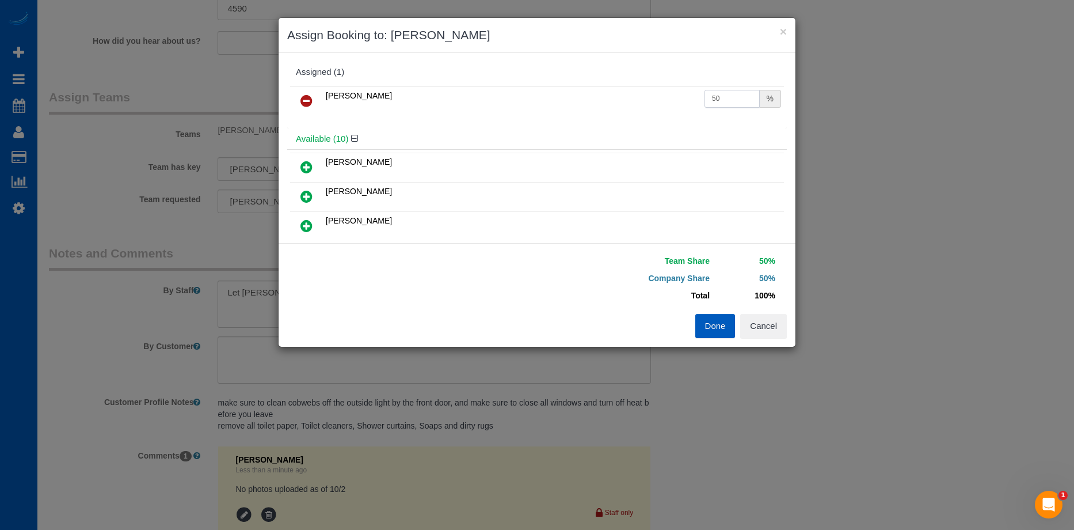
click at [721, 97] on input "50" at bounding box center [732, 99] width 55 height 18
drag, startPoint x: 713, startPoint y: 100, endPoint x: 682, endPoint y: 102, distance: 31.7
click at [682, 102] on tr "Alona Tarasiuk 50 %" at bounding box center [537, 100] width 494 height 29
type input "47.24"
click at [714, 321] on button "Done" at bounding box center [715, 326] width 40 height 24
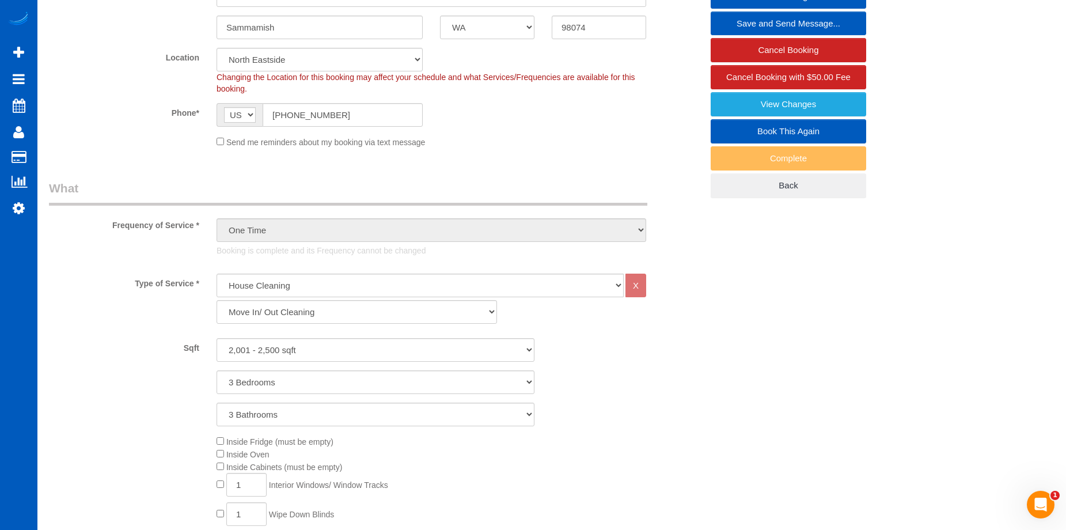
scroll to position [115, 0]
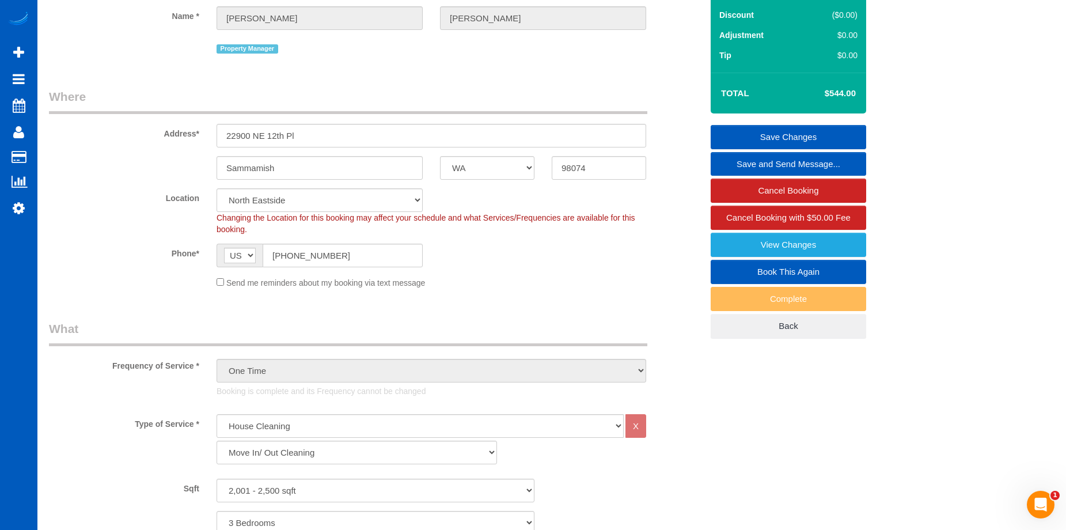
click at [735, 133] on link "Save Changes" at bounding box center [787, 137] width 155 height 24
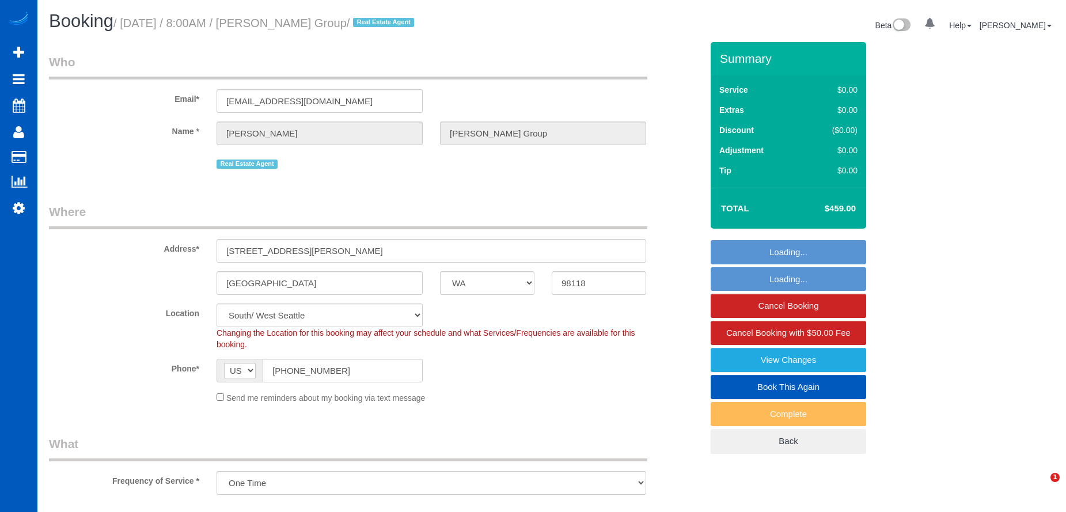
select select "WA"
select select "number:10"
select select "object:1122"
select select "199"
select select "spot1"
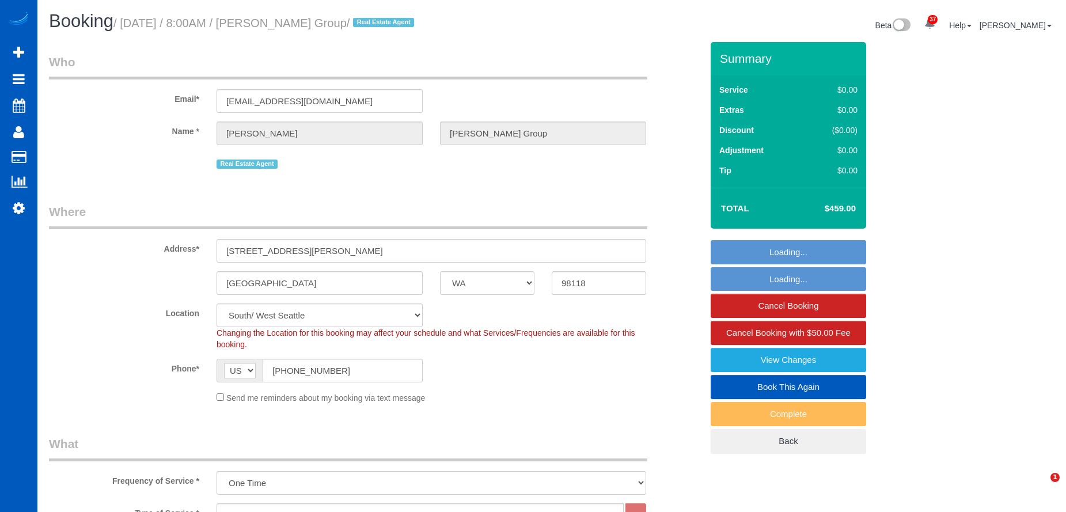
select select "1501"
select select "4"
select select "2"
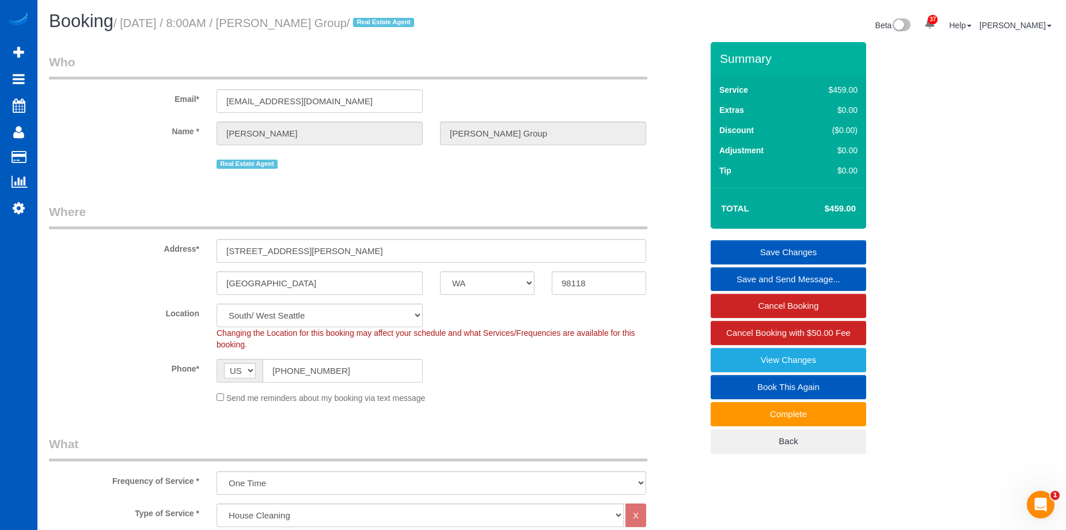
drag, startPoint x: 275, startPoint y: 22, endPoint x: 372, endPoint y: 20, distance: 97.9
click at [372, 20] on small "/ October 02, 2025 / 8:00AM / Kendra Todd Group / Real Estate Agent" at bounding box center [265, 23] width 304 height 13
copy small "Kendra Todd Group"
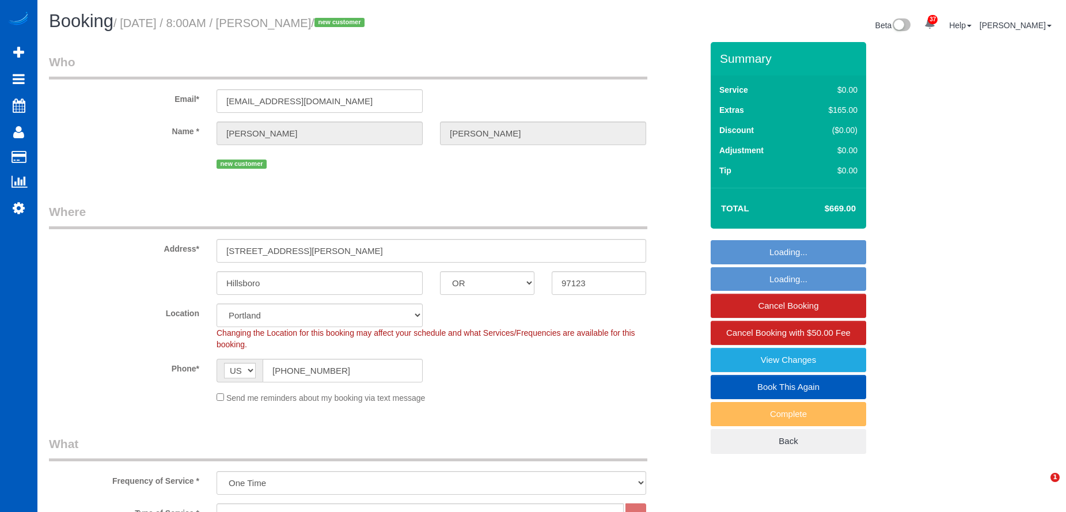
select select "OR"
select select "199"
select select "2001"
select select "4"
select select "2"
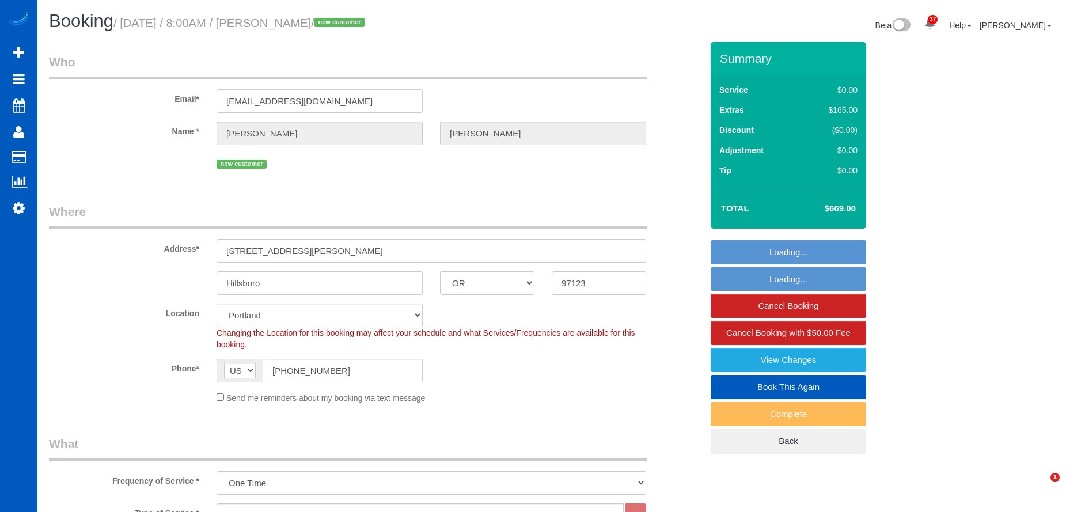
select select "spot1"
select select "number:8"
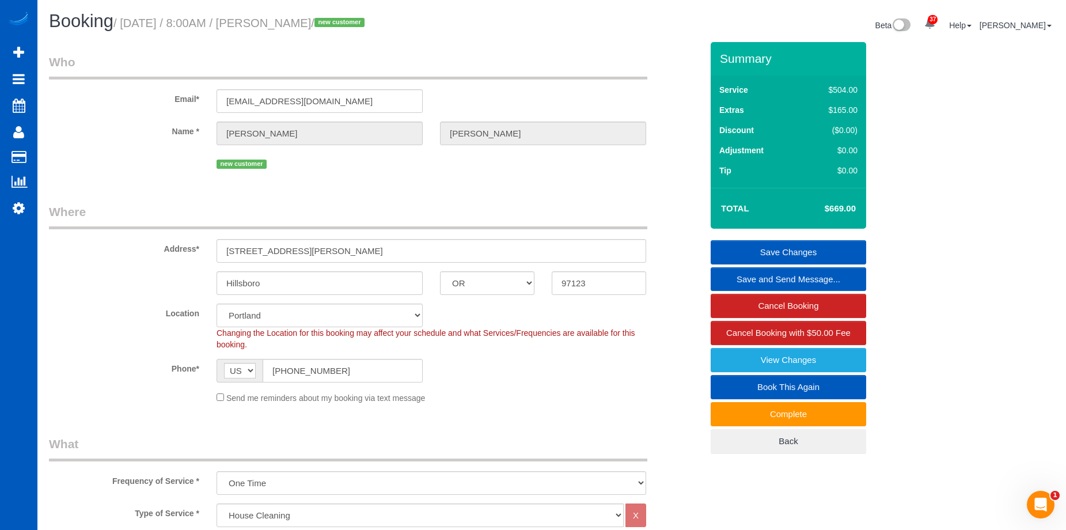
drag, startPoint x: 277, startPoint y: 21, endPoint x: 349, endPoint y: 23, distance: 72.6
click at [349, 23] on small "/ [DATE] / 8:00AM / [PERSON_NAME] / new customer" at bounding box center [240, 23] width 254 height 13
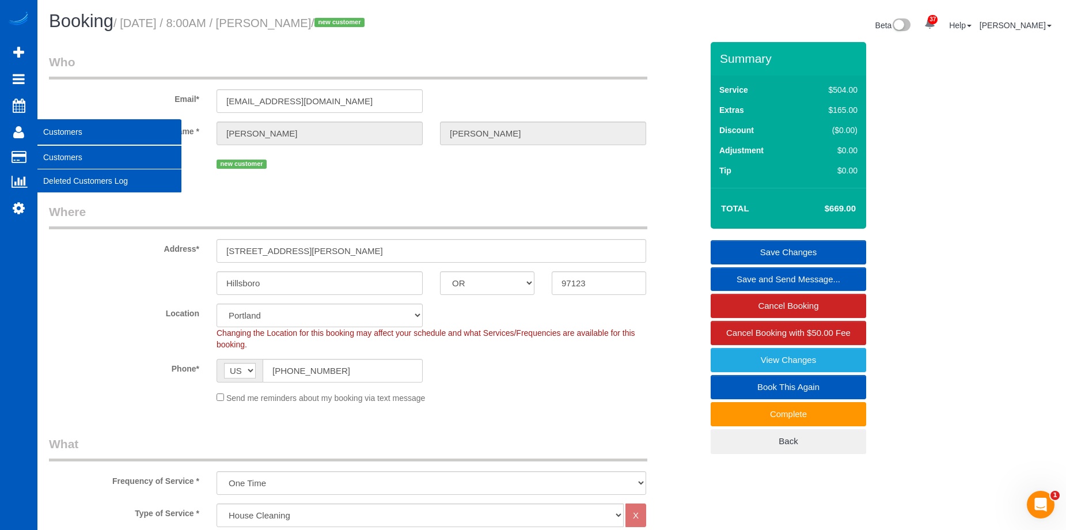
copy small "[PERSON_NAME]"
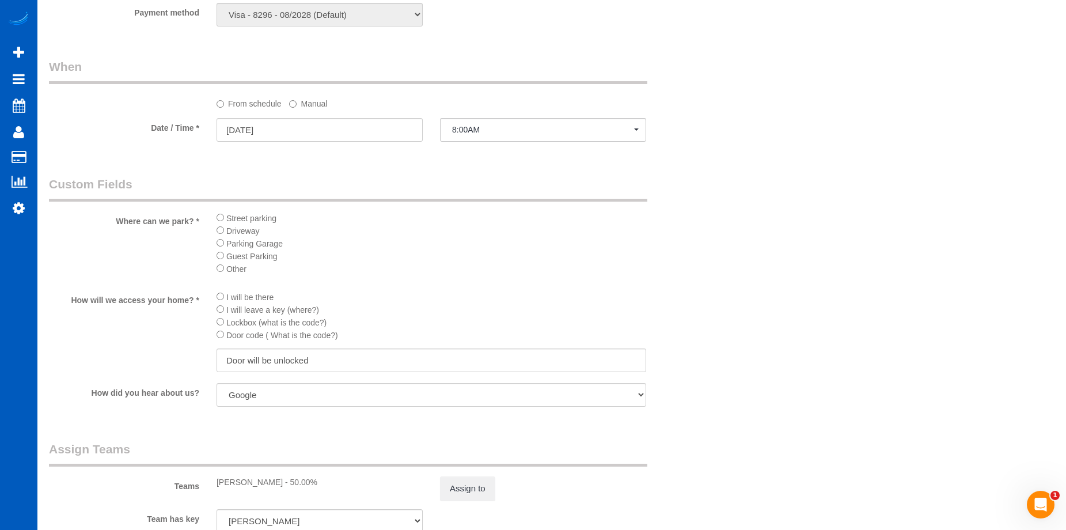
scroll to position [1324, 0]
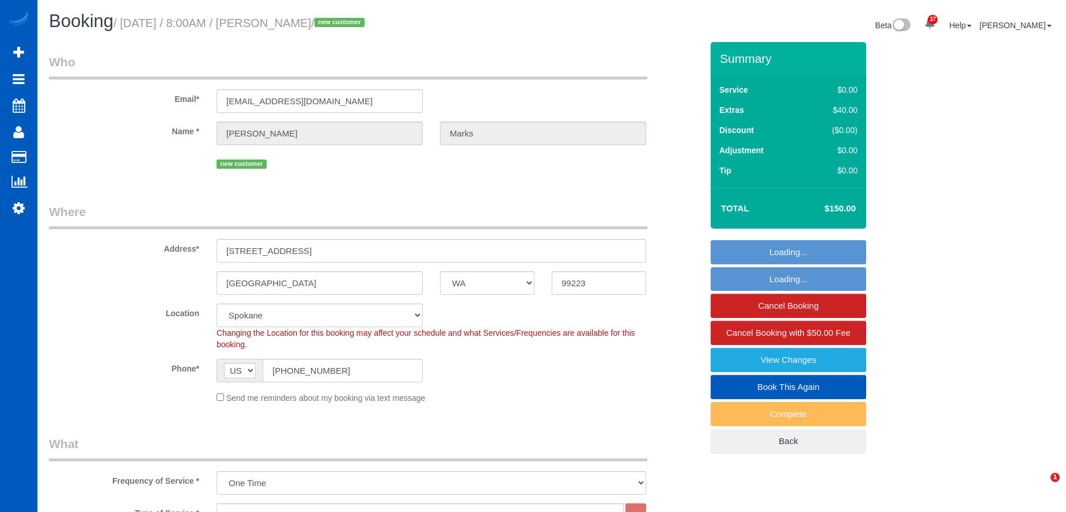
select select "WA"
select select "199"
select select "1001"
select select "3"
select select "2"
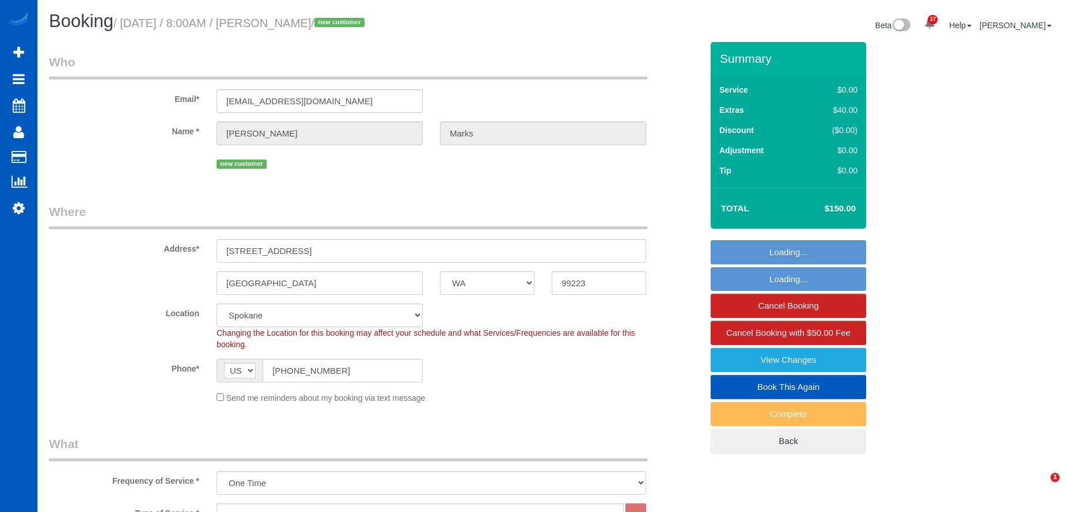
select select "spot13"
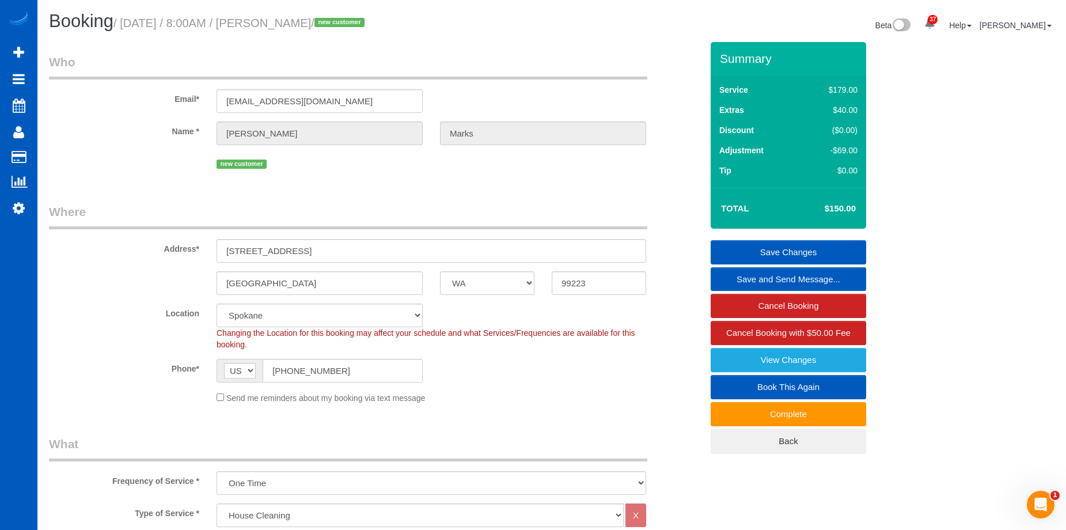
drag, startPoint x: 274, startPoint y: 21, endPoint x: 352, endPoint y: 28, distance: 78.0
click at [352, 28] on small "/ October 02, 2025 / 8:00AM / Manuela Marks / new customer" at bounding box center [240, 23] width 254 height 13
copy small "Manuela Marks"
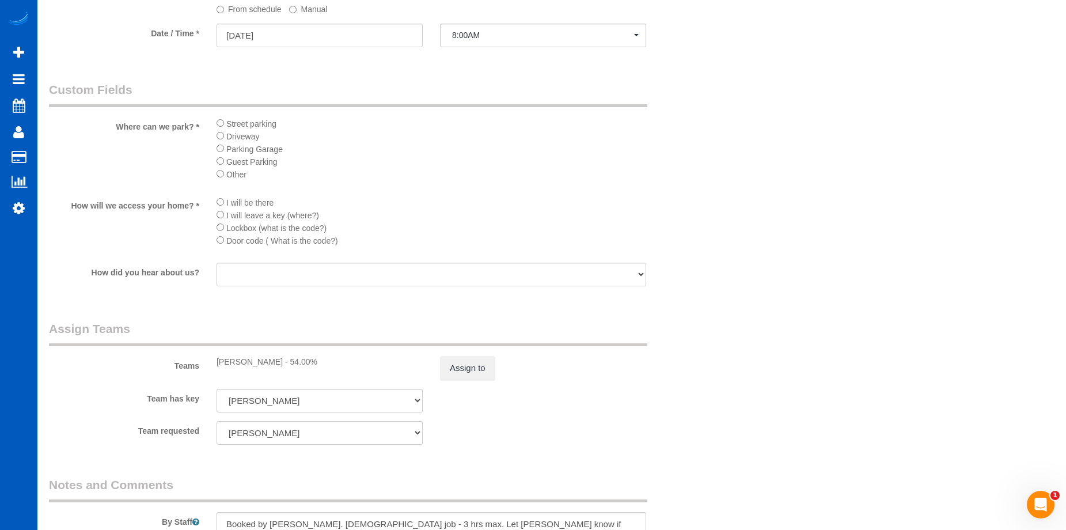
scroll to position [1267, 0]
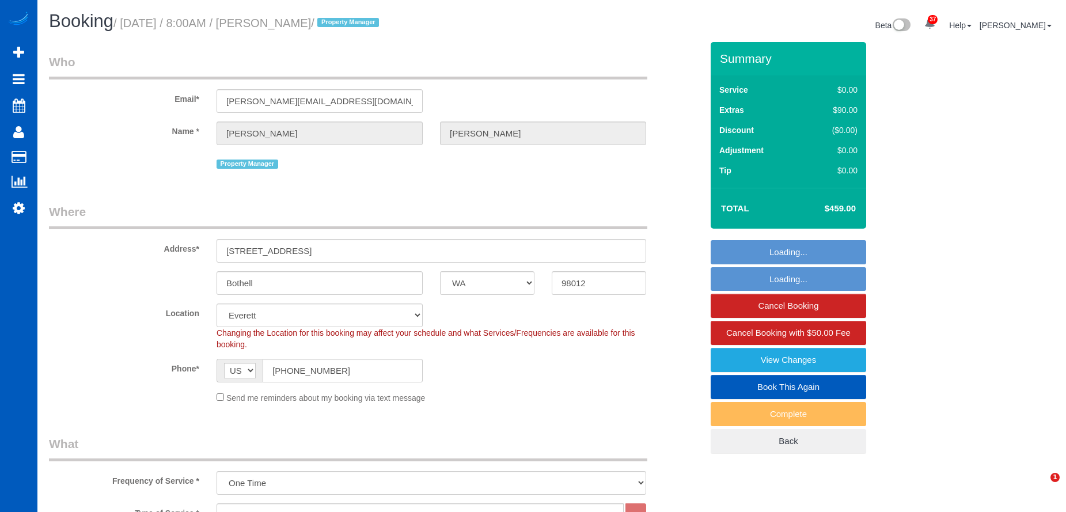
select select "WA"
select select "199"
select select "2001"
select select "3"
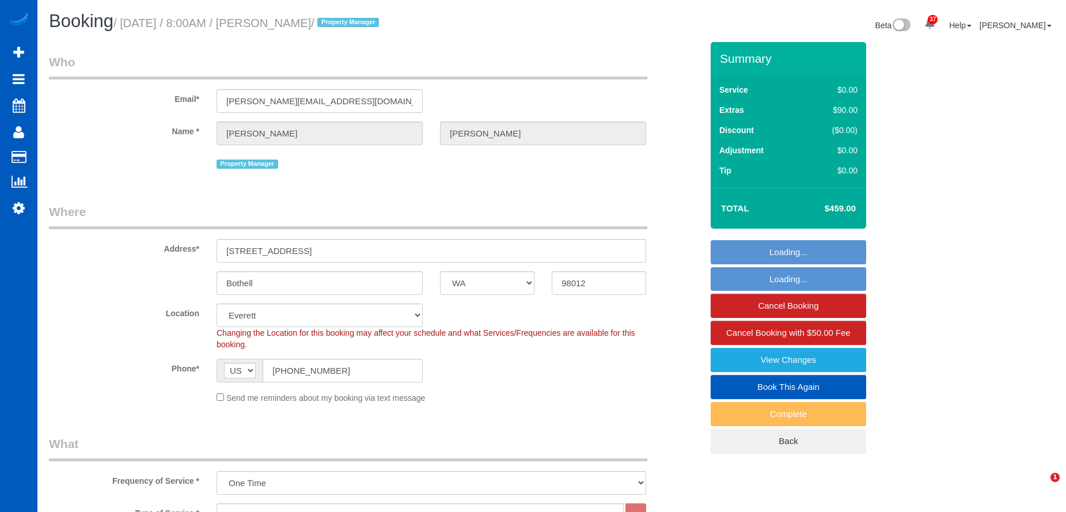
select select "spot1"
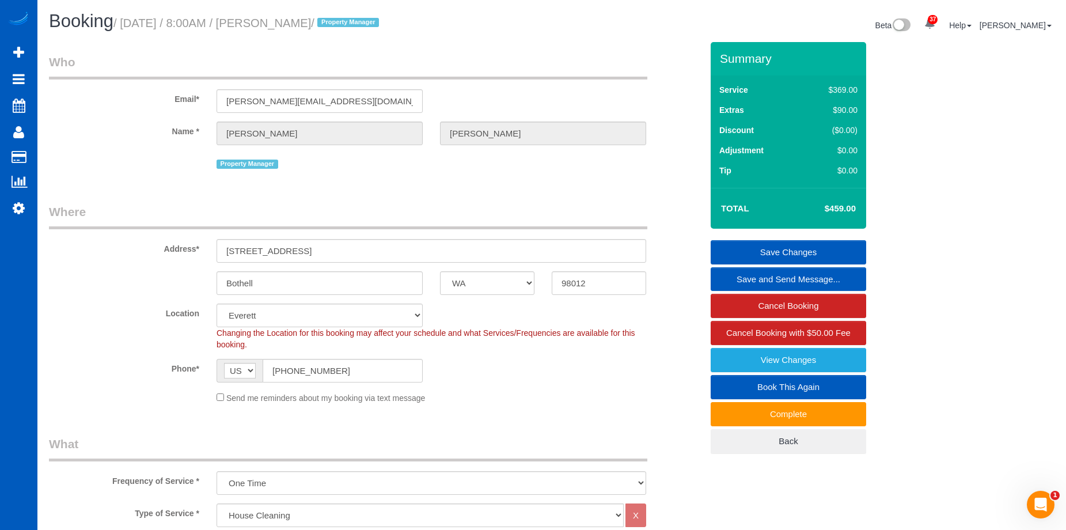
drag, startPoint x: 276, startPoint y: 22, endPoint x: 329, endPoint y: 26, distance: 53.1
click at [329, 26] on small "/ [DATE] / 8:00AM / [PERSON_NAME] / Property Manager" at bounding box center [247, 23] width 269 height 13
copy small "[PERSON_NAME]"
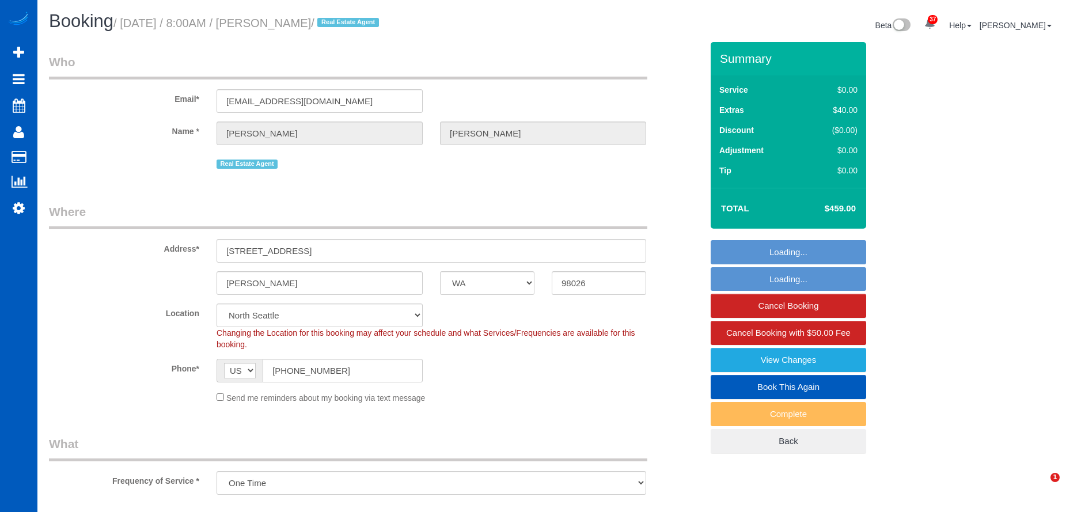
select select "WA"
select select "spot1"
select select "object:1187"
select select "199"
select select "1001"
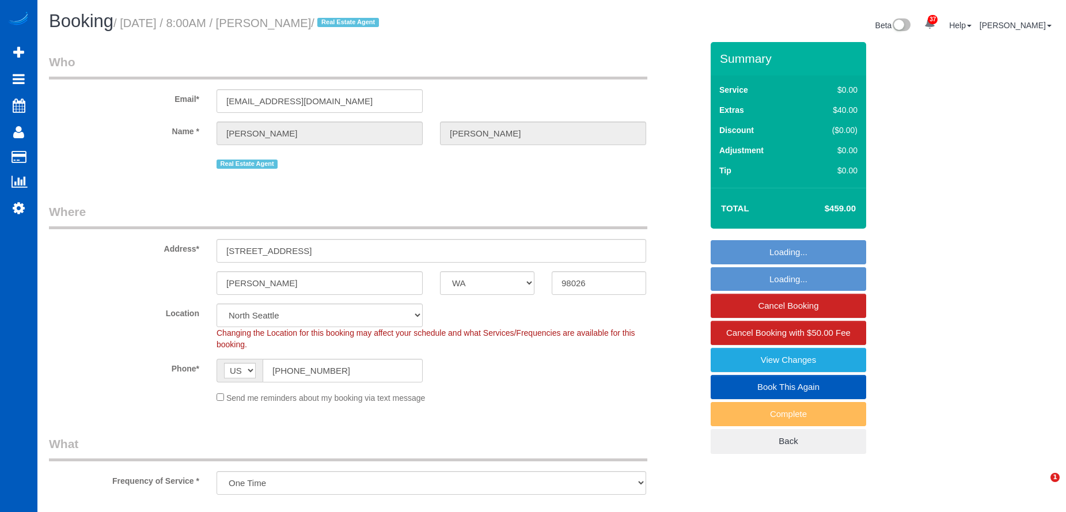
select select "3"
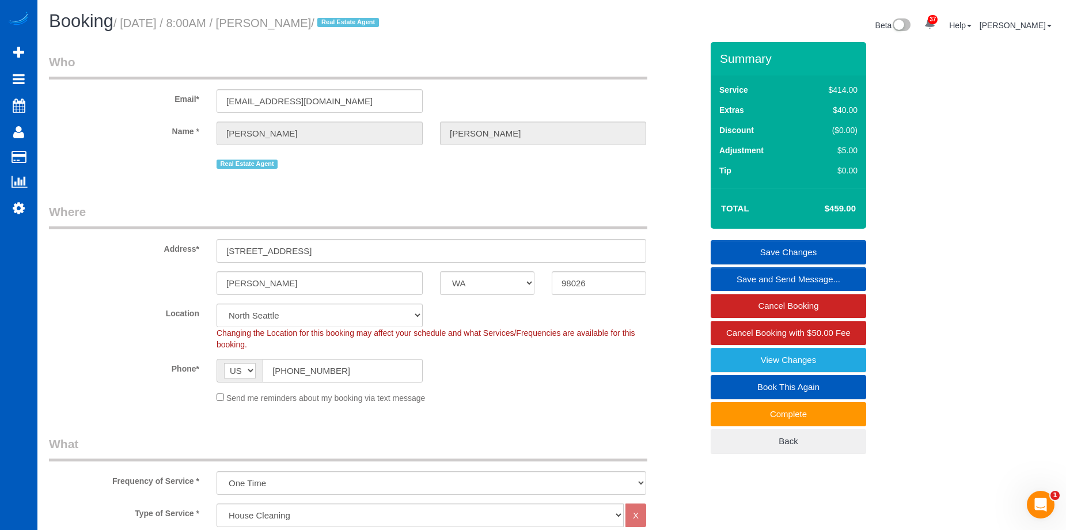
drag, startPoint x: 275, startPoint y: 21, endPoint x: 343, endPoint y: 23, distance: 68.6
click at [343, 23] on small "/ October 02, 2025 / 8:00AM / Chris Haynes / Real Estate Agent" at bounding box center [247, 23] width 269 height 13
copy small "Chris Haynes"
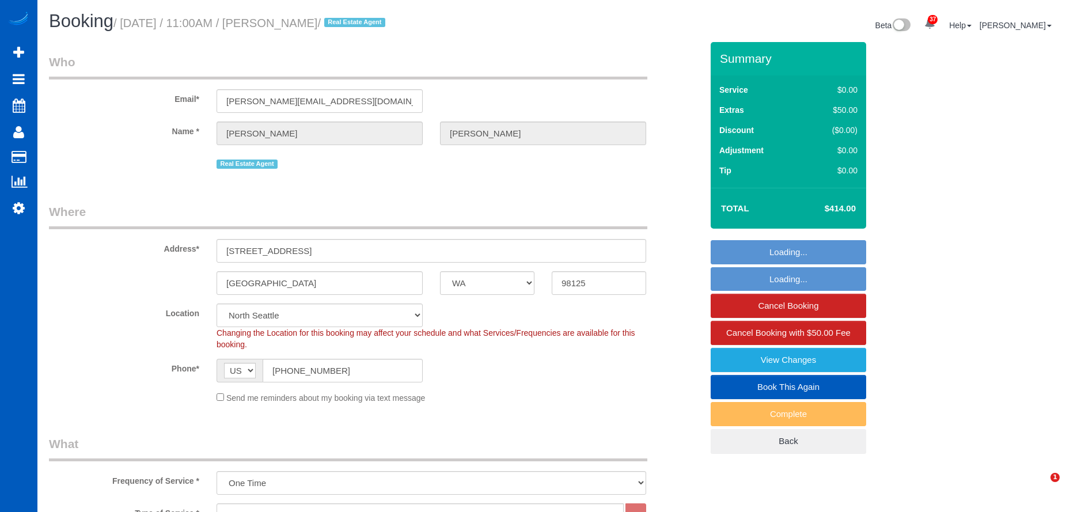
select select "WA"
select select "199"
select select "string:fspay-a83c2c45-4511-4c0f-b200-c4cdec820d9e"
select select "spot1"
select select "2"
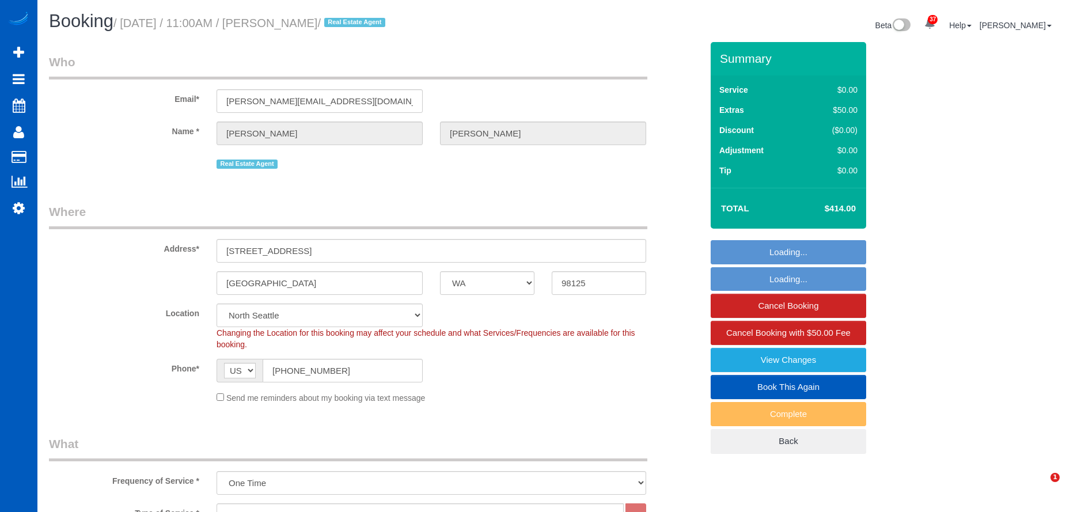
select select "2"
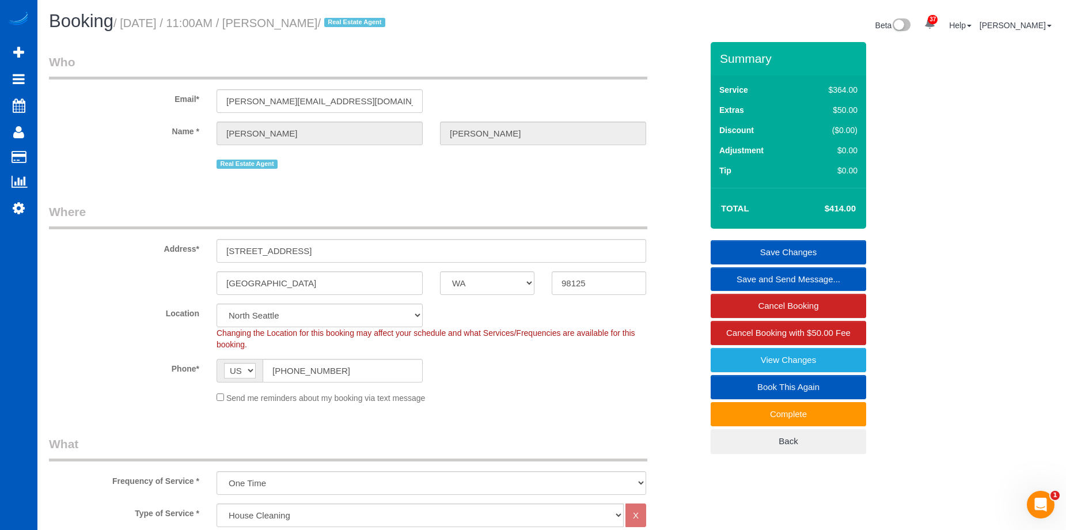
drag, startPoint x: 280, startPoint y: 21, endPoint x: 351, endPoint y: 28, distance: 71.7
click at [351, 28] on small "/ October 02, 2025 / 11:00AM / Nancy Sievert / Real Estate Agent" at bounding box center [250, 23] width 275 height 13
copy small "Nancy Sievert"
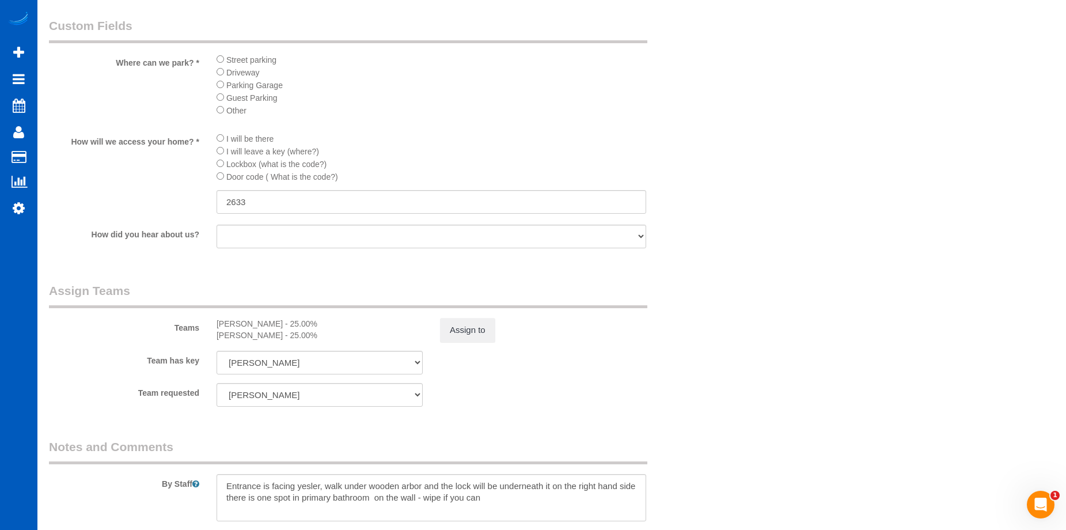
scroll to position [1439, 0]
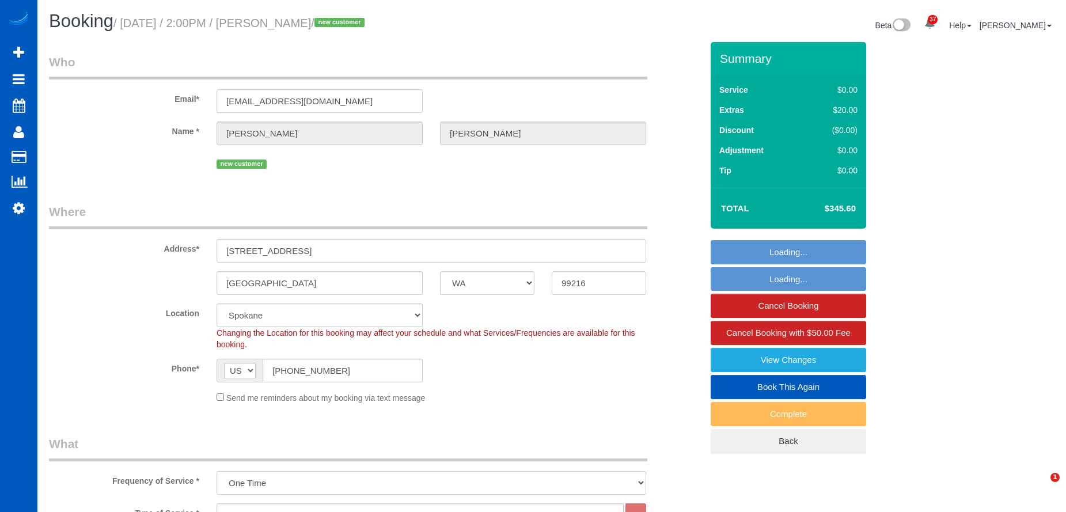
select select "WA"
select select "199"
select select "2"
select select "spot1"
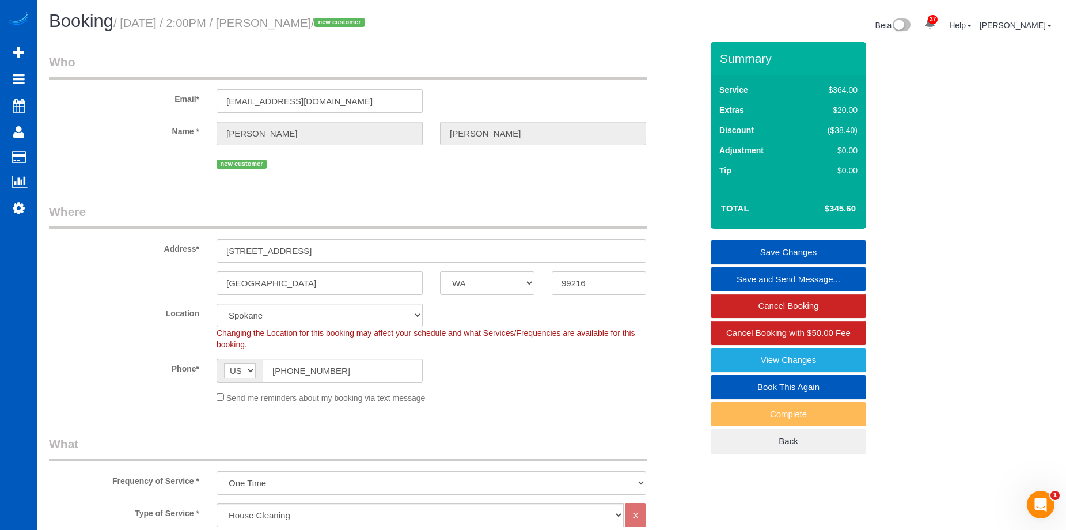
drag, startPoint x: 273, startPoint y: 19, endPoint x: 365, endPoint y: 21, distance: 91.6
click at [365, 21] on small "/ [DATE] / 2:00PM / [PERSON_NAME] / new customer" at bounding box center [240, 23] width 254 height 13
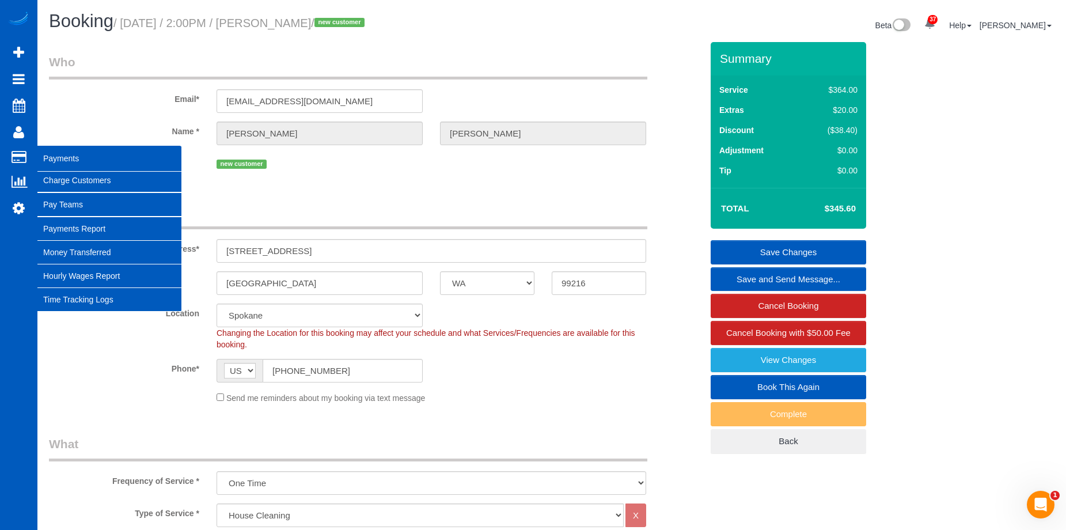
copy small "[PERSON_NAME]"
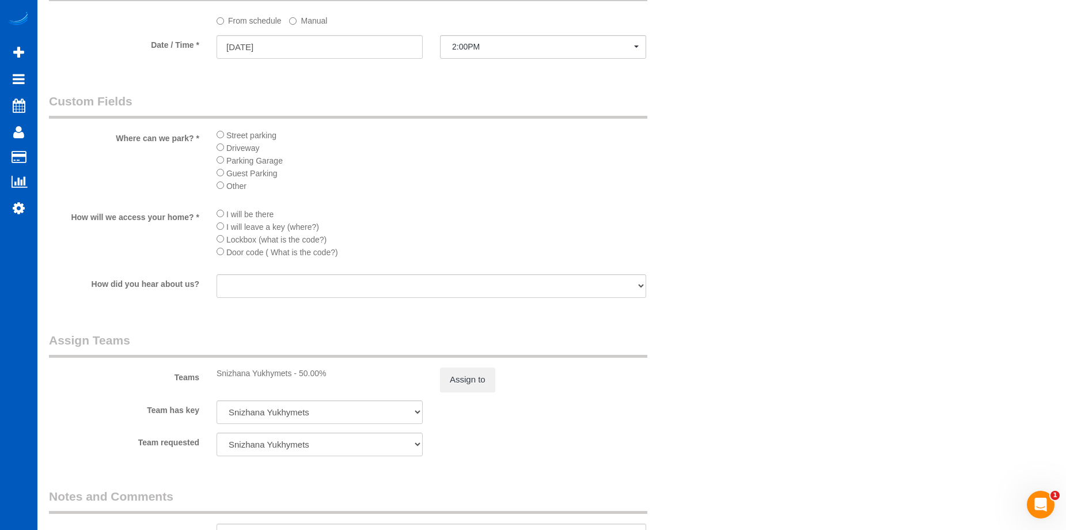
scroll to position [1267, 0]
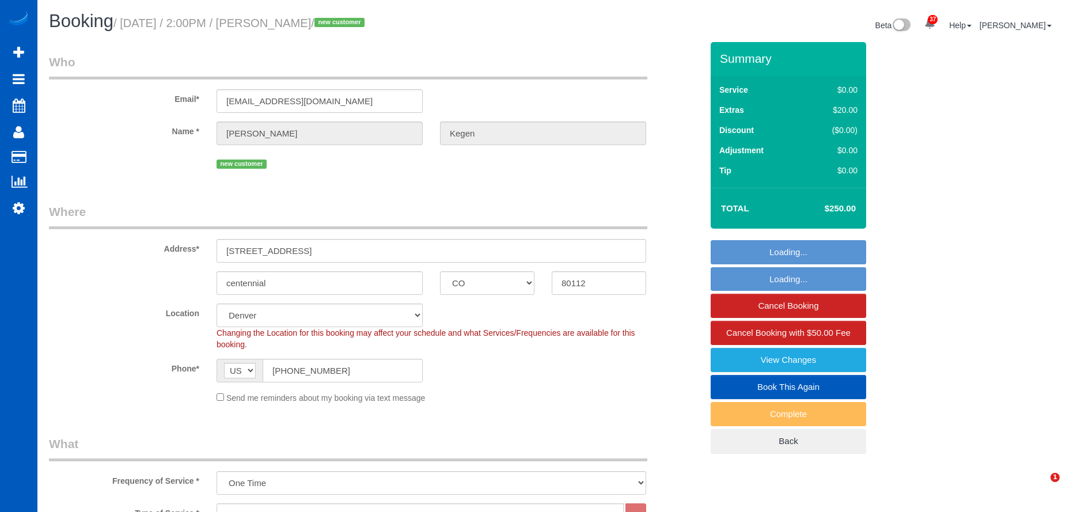
select select "CO"
select select "199"
select select "spot1"
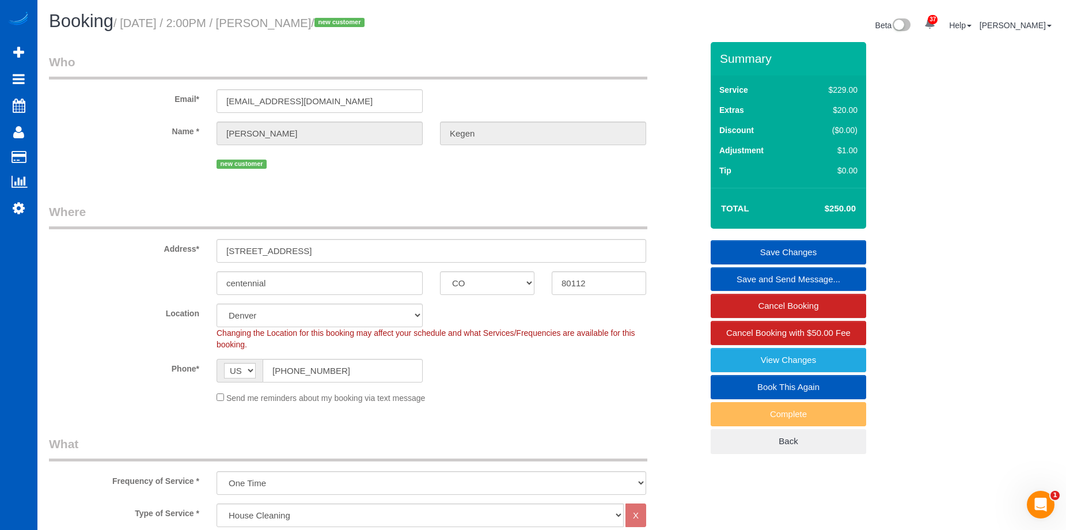
drag, startPoint x: 273, startPoint y: 24, endPoint x: 339, endPoint y: 21, distance: 65.1
click at [339, 21] on small "/ [DATE] / 2:00PM / [PERSON_NAME] / new customer" at bounding box center [240, 23] width 254 height 13
copy small "[PERSON_NAME]"
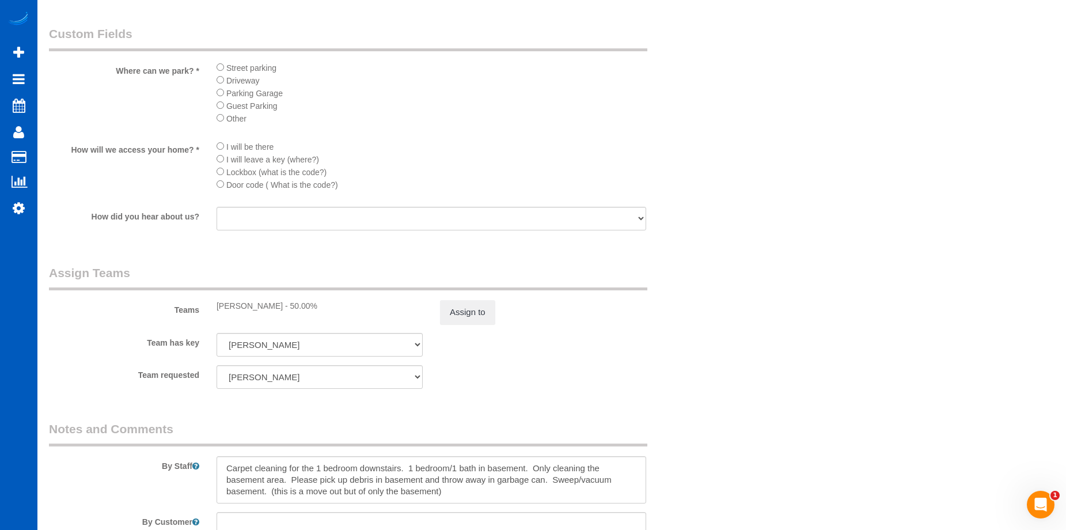
scroll to position [1382, 0]
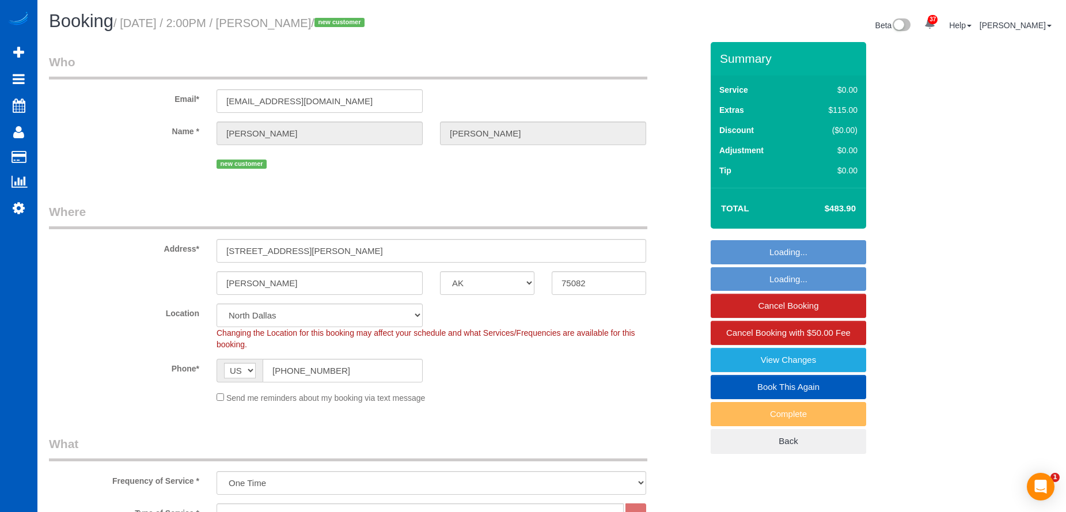
select select "[GEOGRAPHIC_DATA]"
select select "199"
select select "object:1180"
select select "1001"
select select "3"
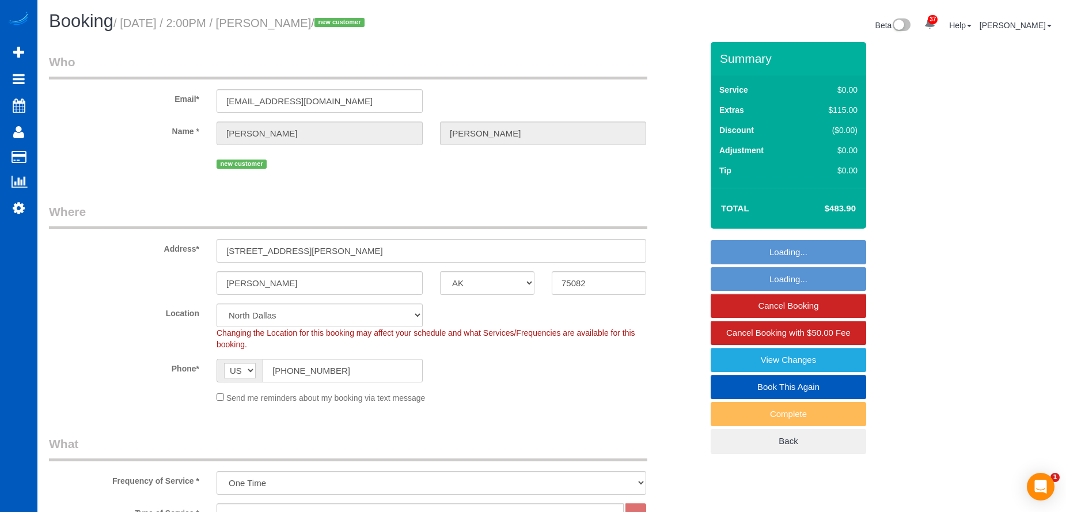
select select "2"
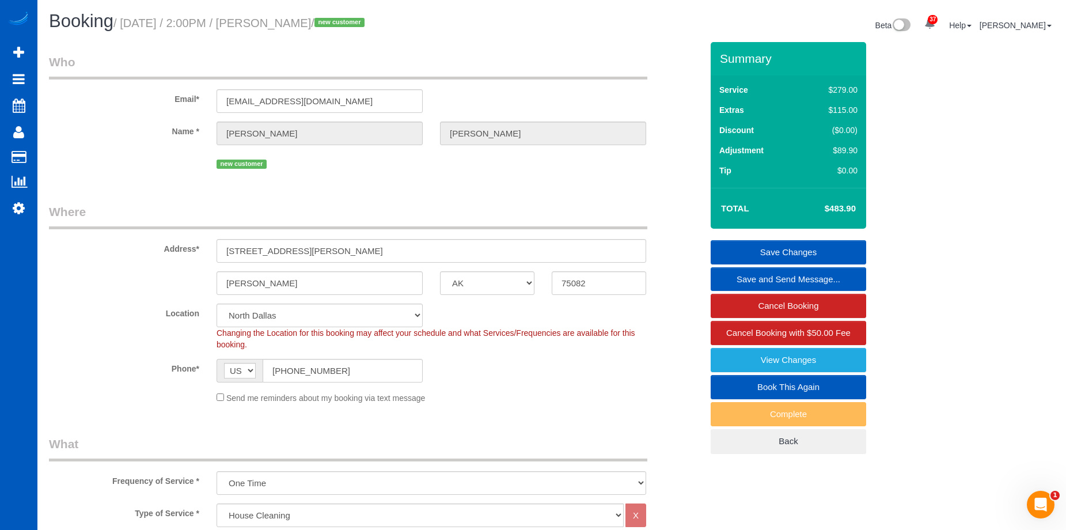
drag, startPoint x: 296, startPoint y: 23, endPoint x: 340, endPoint y: 28, distance: 44.1
click at [340, 28] on small "/ [DATE] / 2:00PM / [PERSON_NAME] / new customer" at bounding box center [240, 23] width 254 height 13
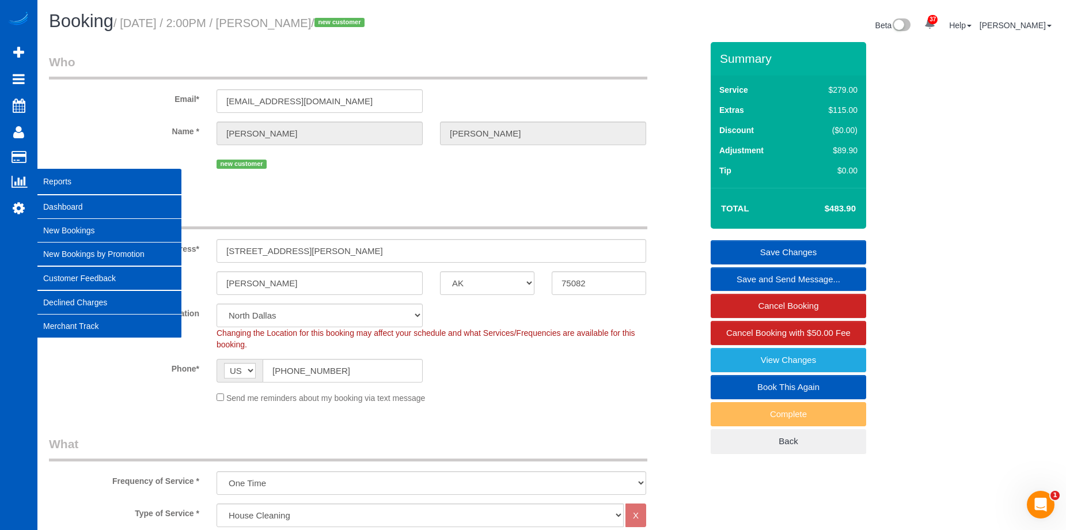
copy small "[PERSON_NAME]"
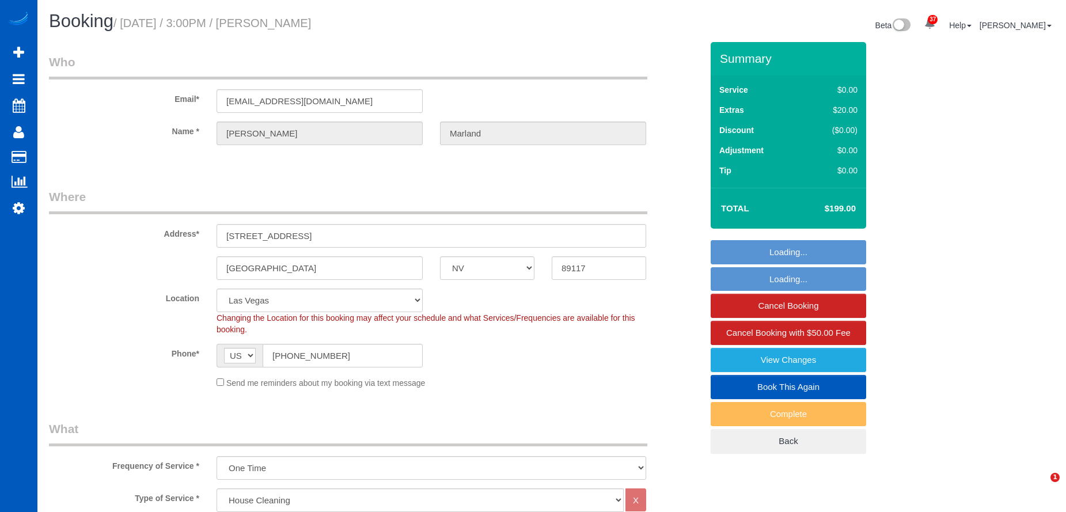
select select "NV"
select select "199"
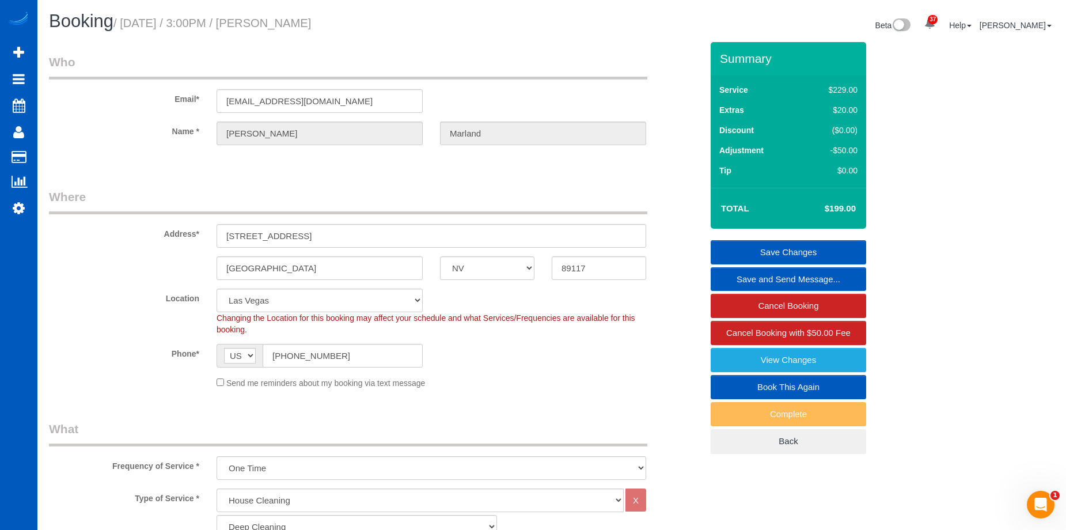
drag, startPoint x: 275, startPoint y: 21, endPoint x: 390, endPoint y: 22, distance: 115.2
click at [390, 22] on h1 "Booking / [DATE] / 3:00PM / [PERSON_NAME]" at bounding box center [296, 22] width 494 height 20
copy small "[PERSON_NAME]"
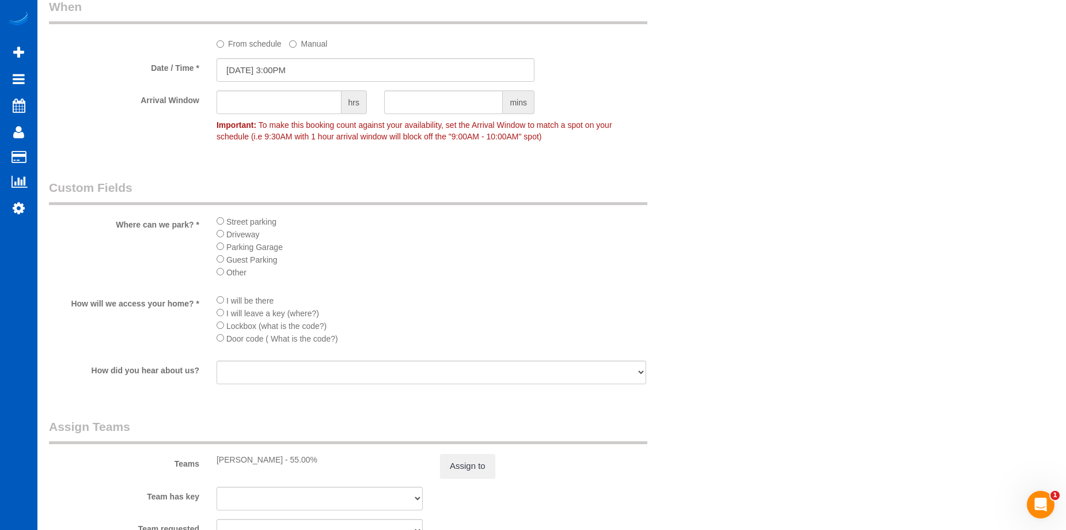
scroll to position [1151, 0]
